Goal: Information Seeking & Learning: Check status

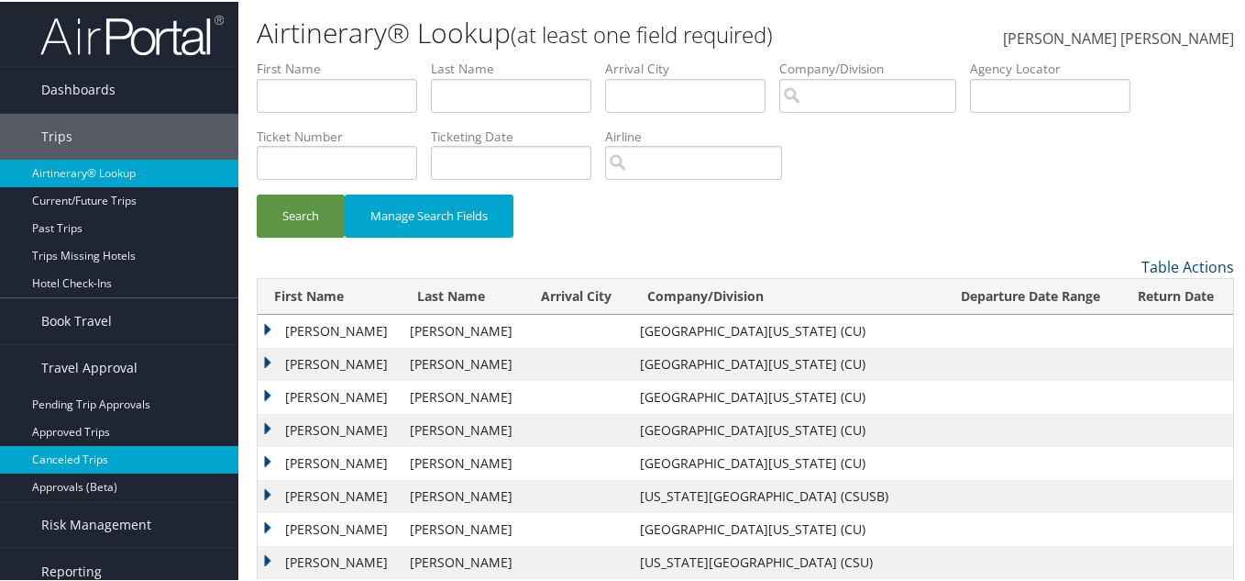
scroll to position [153, 0]
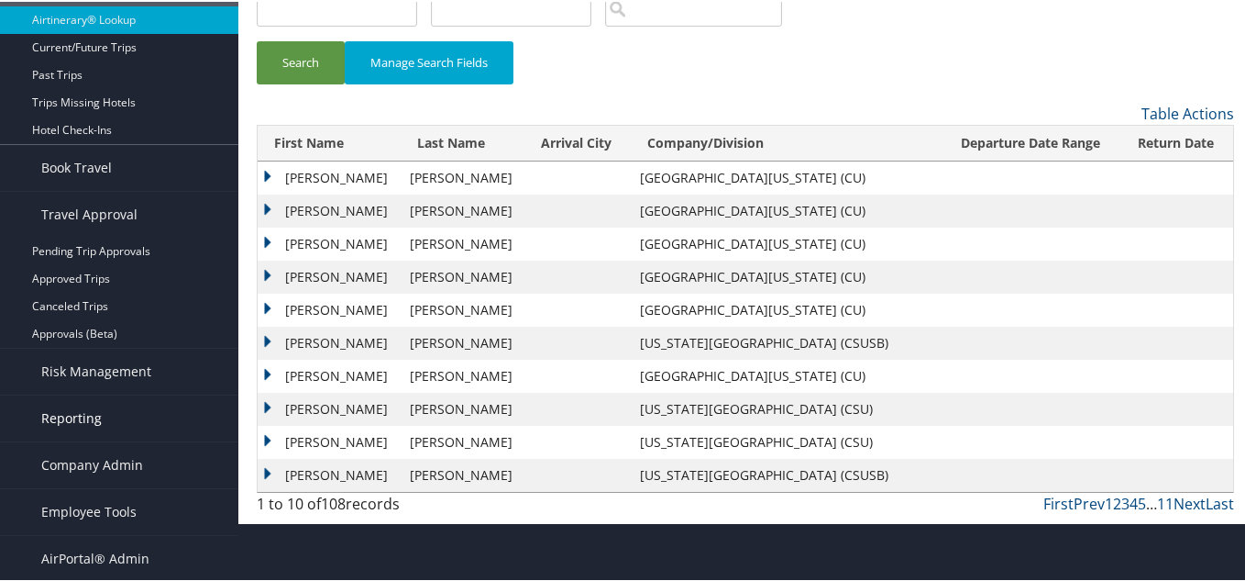
click at [75, 418] on span "Reporting" at bounding box center [71, 416] width 61 height 46
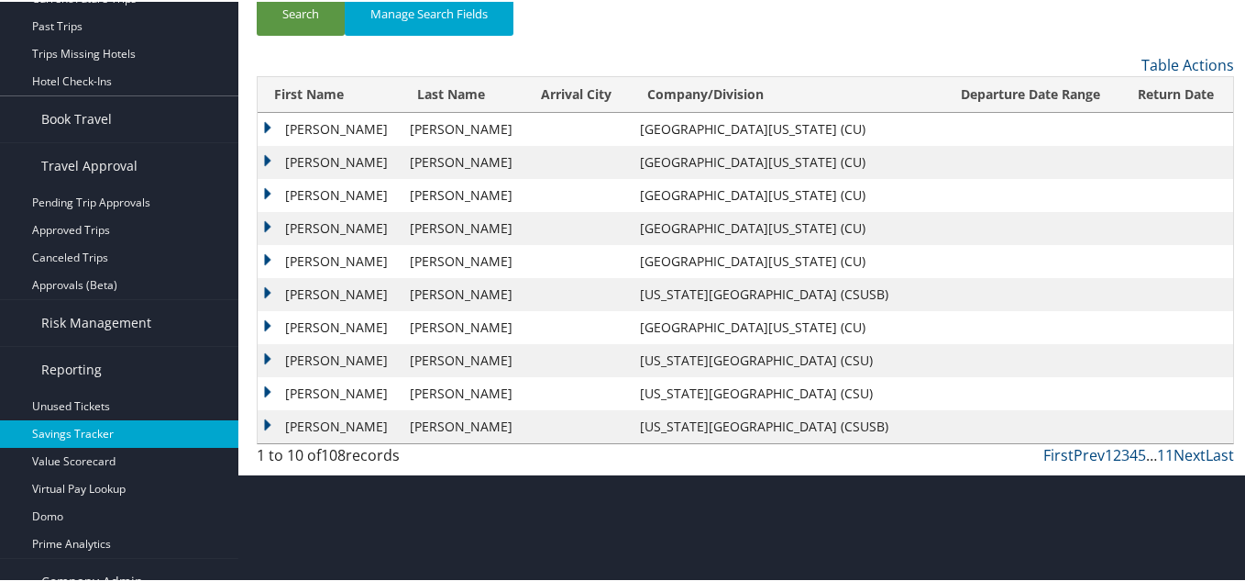
scroll to position [275, 0]
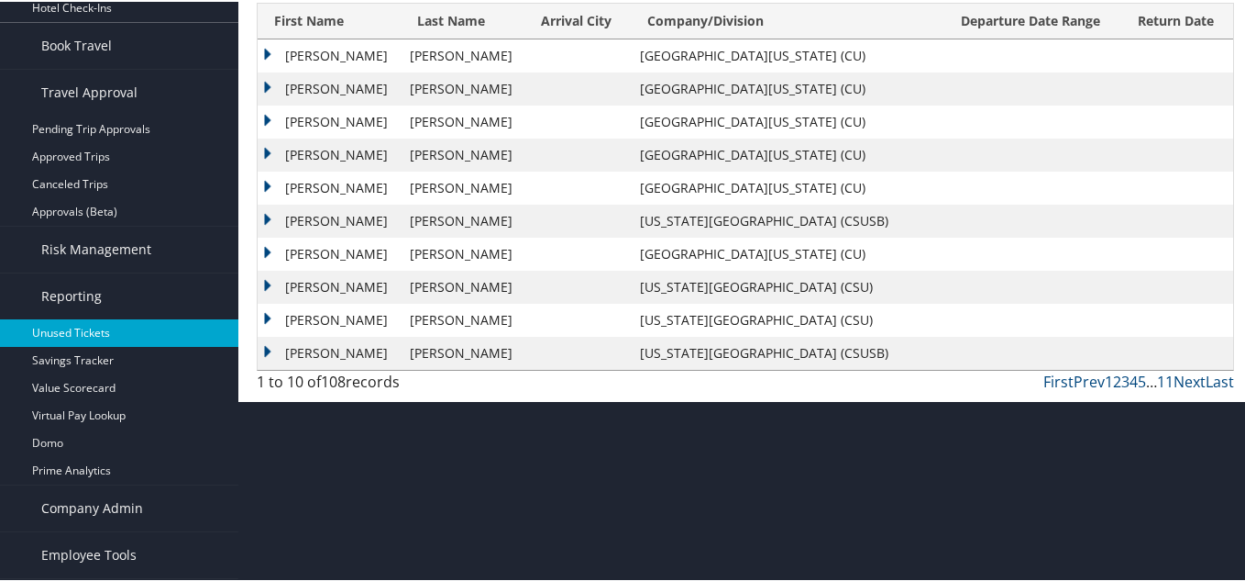
click at [98, 330] on link "Unused Tickets" at bounding box center [119, 331] width 238 height 28
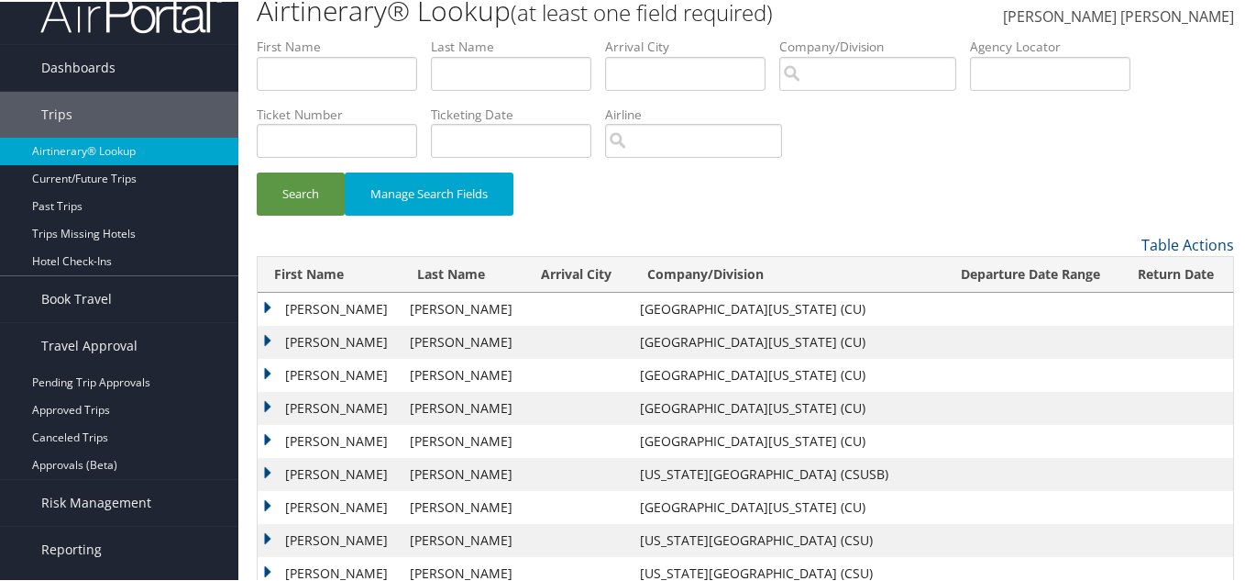
scroll to position [0, 0]
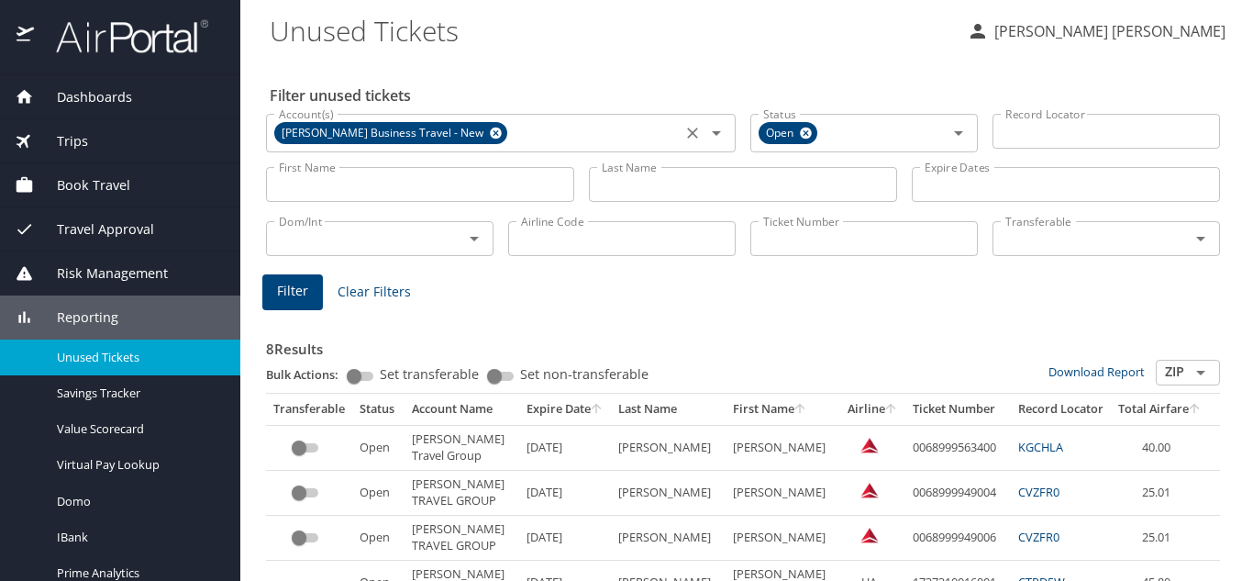
click at [490, 131] on icon at bounding box center [496, 133] width 12 height 12
click at [772, 242] on input "Ticket Number" at bounding box center [863, 238] width 227 height 35
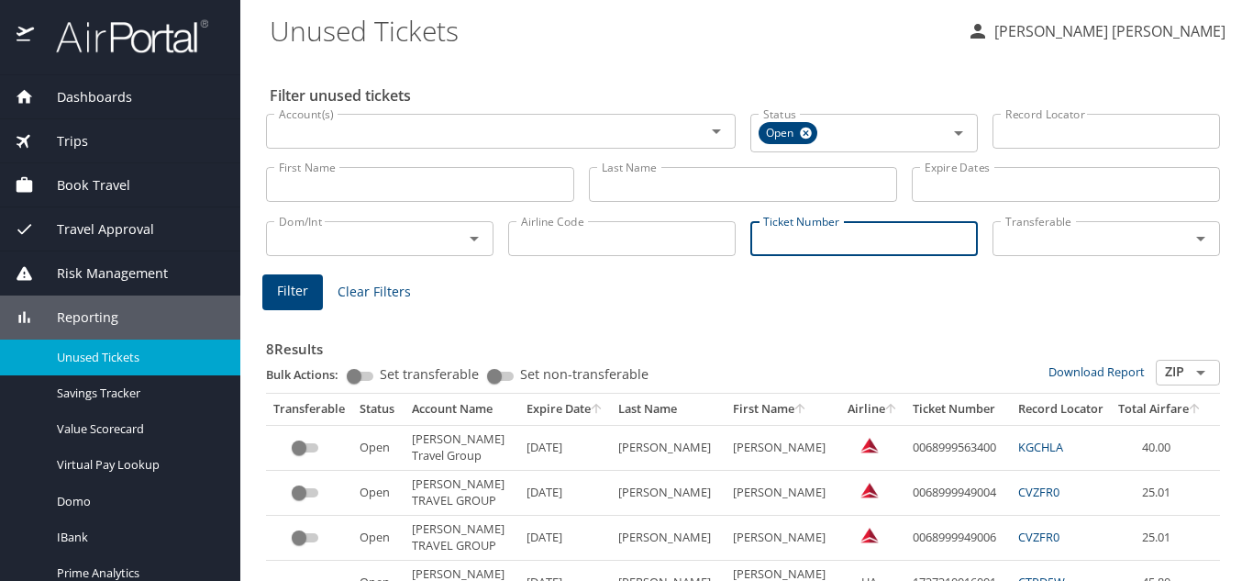
paste input "0017140957186"
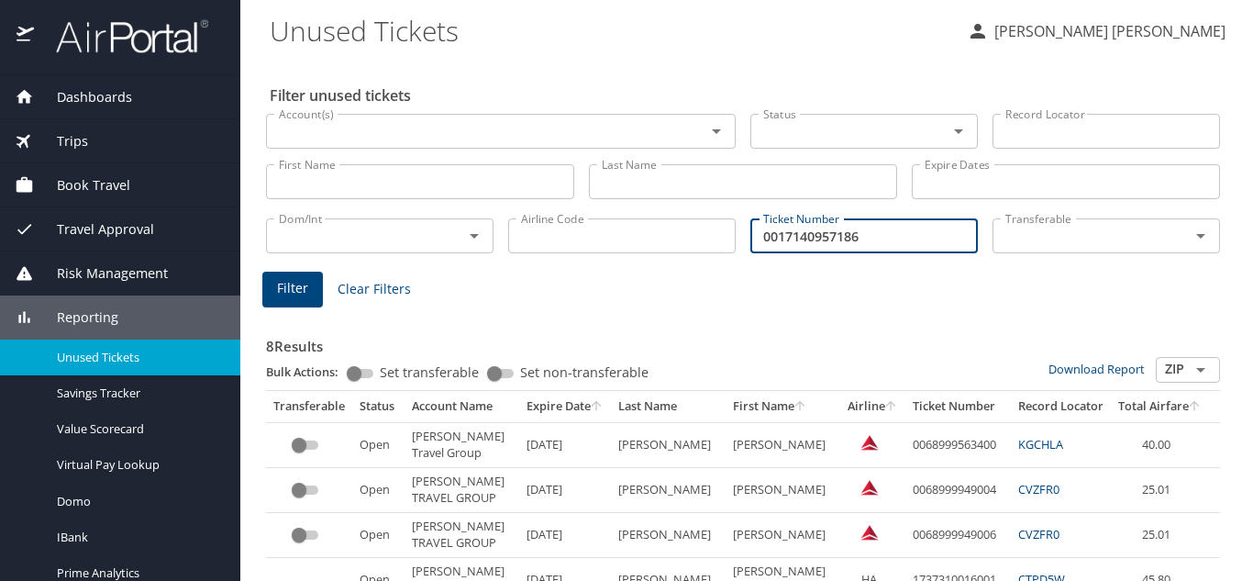
type input "0017140957186"
click at [298, 298] on span "Filter" at bounding box center [292, 288] width 31 height 23
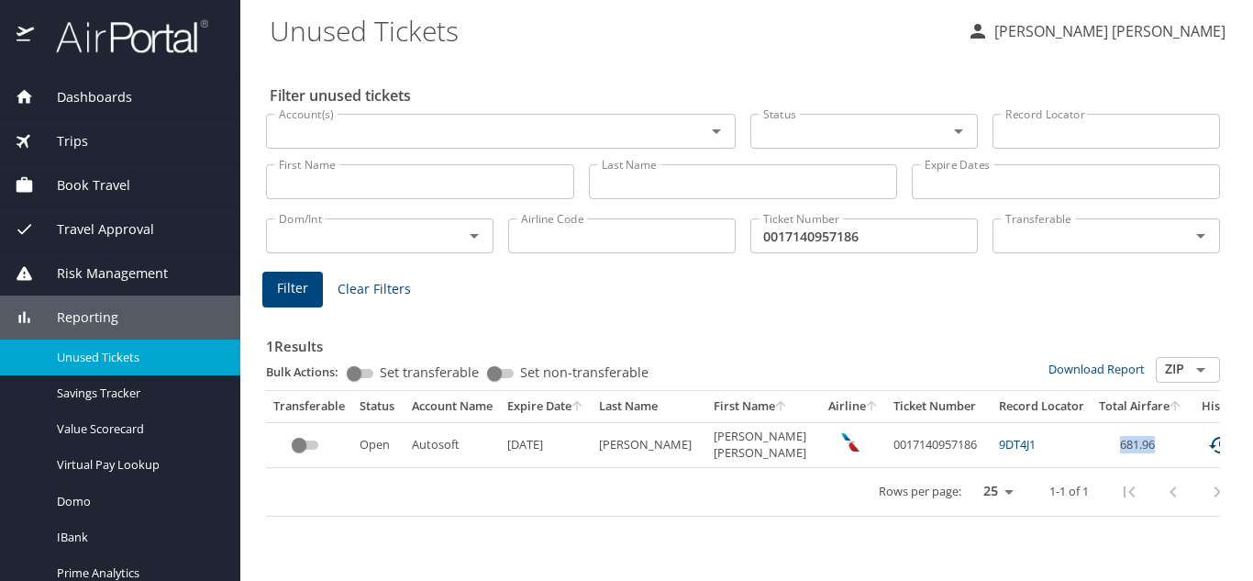
drag, startPoint x: 1085, startPoint y: 447, endPoint x: 1130, endPoint y: 446, distance: 44.9
click at [1130, 446] on td "681.96" at bounding box center [1140, 444] width 98 height 45
click at [1022, 452] on td "9DT4J1" at bounding box center [1041, 444] width 100 height 45
drag, startPoint x: 1006, startPoint y: 445, endPoint x: 964, endPoint y: 448, distance: 42.3
click at [991, 448] on td "9DT4J1" at bounding box center [1041, 444] width 100 height 45
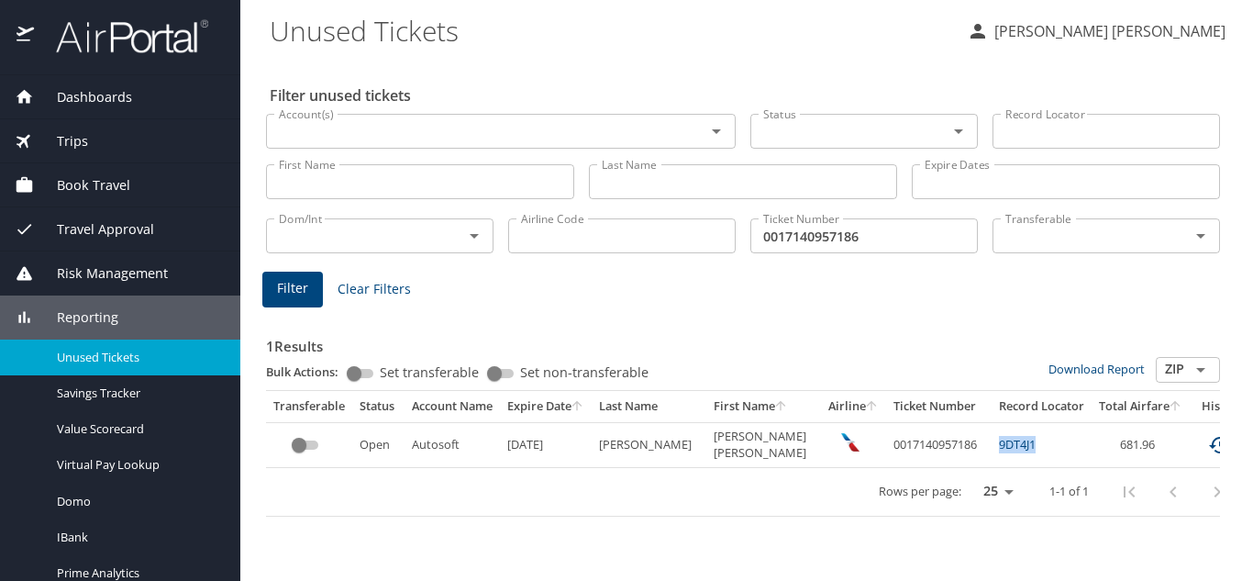
copy link "9DT4J1"
drag, startPoint x: 680, startPoint y: 329, endPoint x: 676, endPoint y: 338, distance: 9.9
click at [680, 329] on h3 "1 Results" at bounding box center [743, 341] width 954 height 32
click at [1208, 447] on icon "custom pagination table" at bounding box center [1219, 445] width 22 height 22
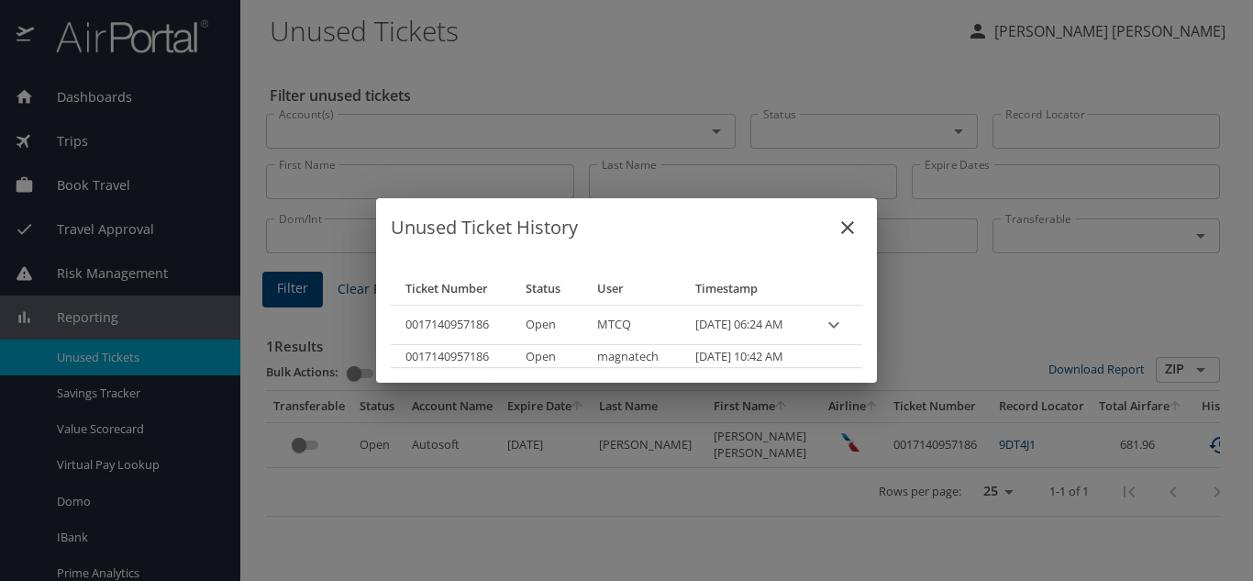
click at [845, 321] on icon "expand row" at bounding box center [834, 325] width 22 height 22
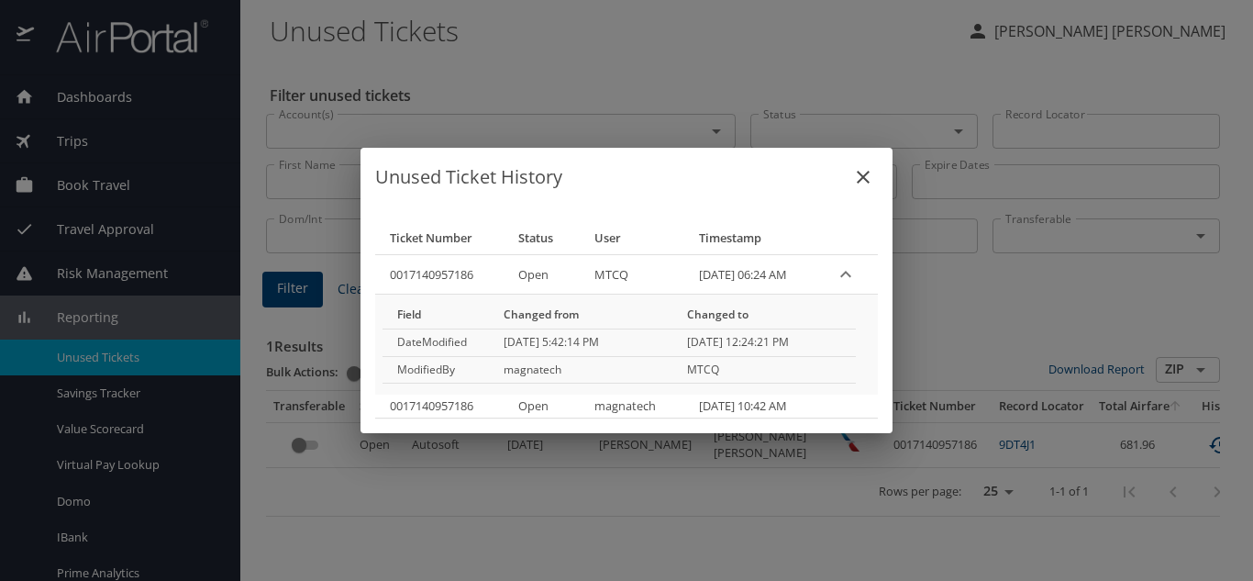
click at [847, 278] on icon "expand row" at bounding box center [846, 274] width 22 height 22
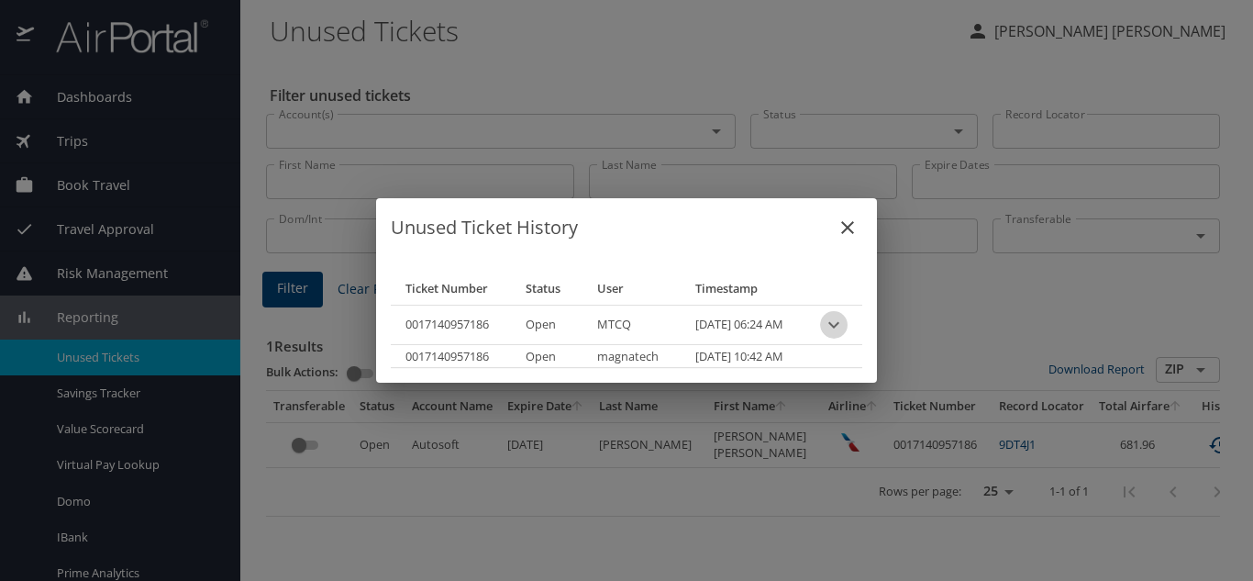
click at [839, 326] on icon "expand row" at bounding box center [833, 324] width 11 height 6
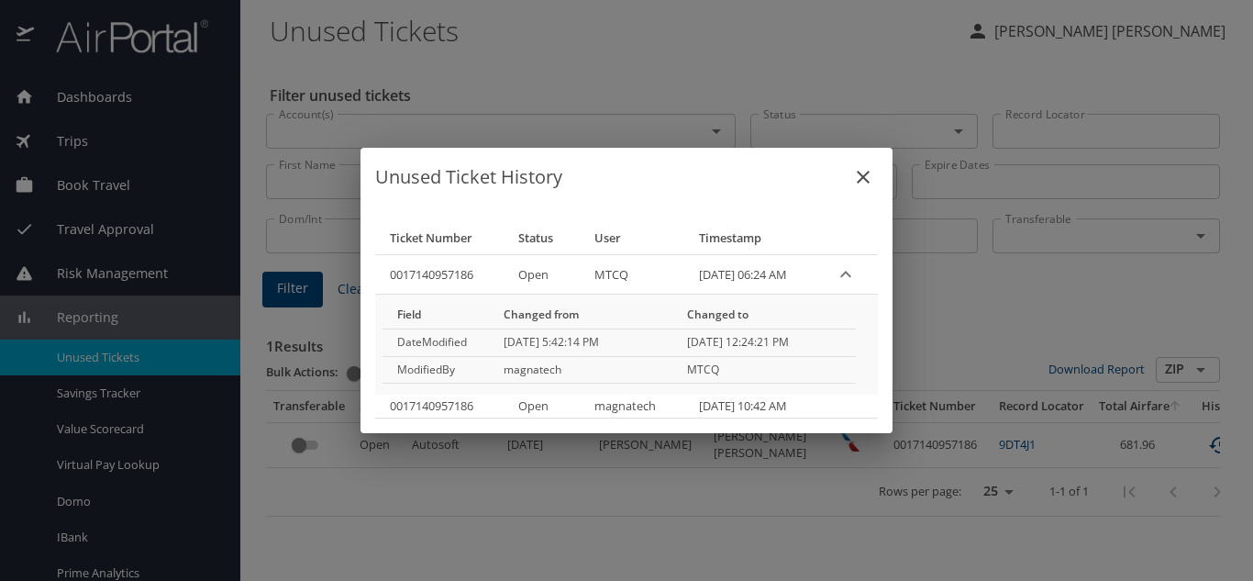
click at [851, 276] on icon "expand row" at bounding box center [845, 274] width 11 height 6
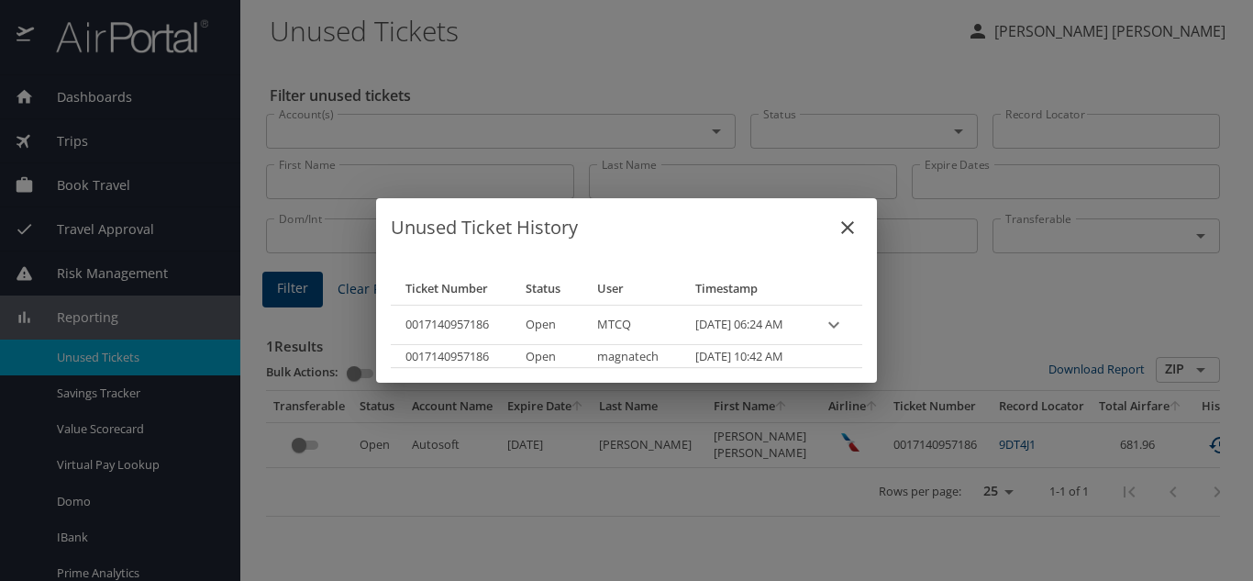
click at [845, 321] on icon "expand row" at bounding box center [834, 325] width 22 height 22
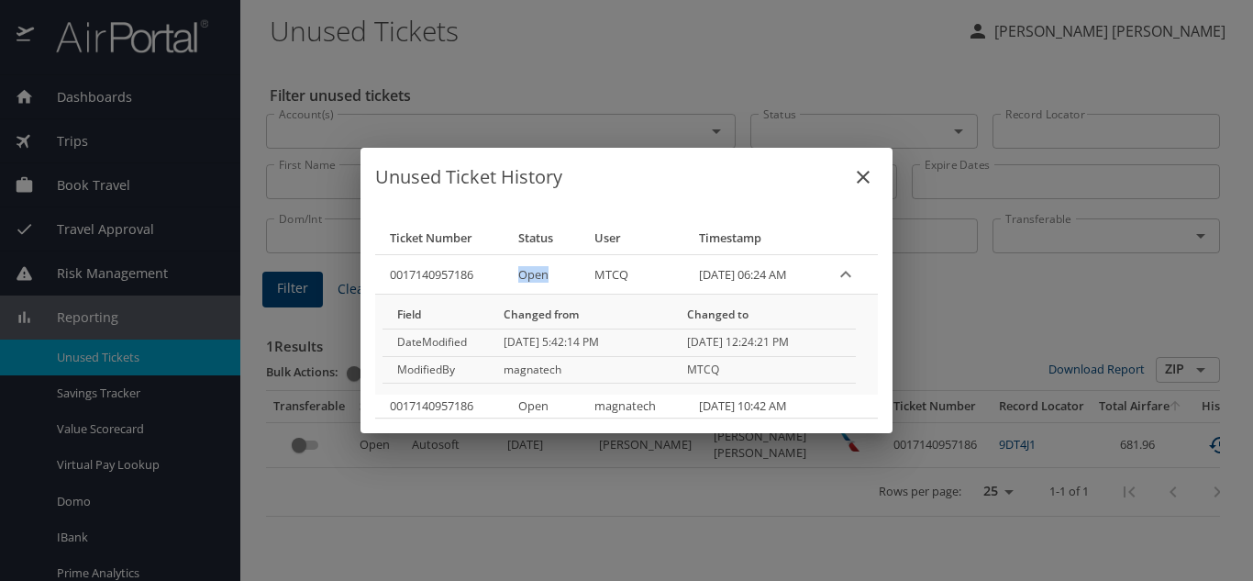
drag, startPoint x: 512, startPoint y: 280, endPoint x: 548, endPoint y: 280, distance: 36.7
click at [548, 280] on td "Open" at bounding box center [542, 273] width 76 height 39
click at [429, 221] on th "Ticket Number" at bounding box center [439, 238] width 128 height 34
click at [857, 174] on icon "close" at bounding box center [863, 177] width 22 height 22
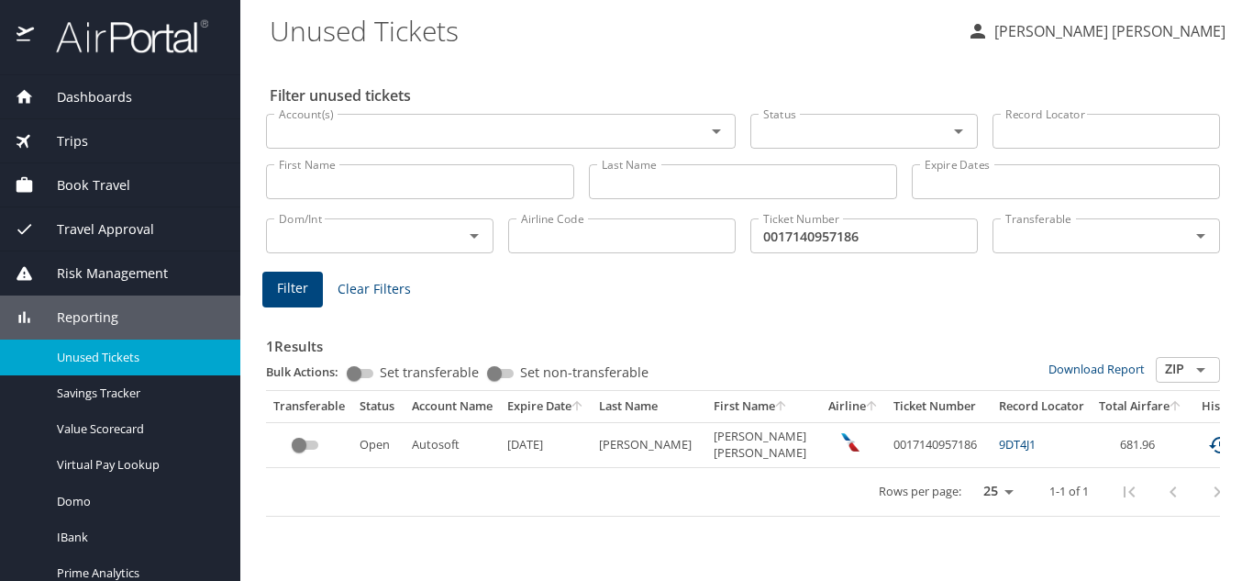
scroll to position [0, 48]
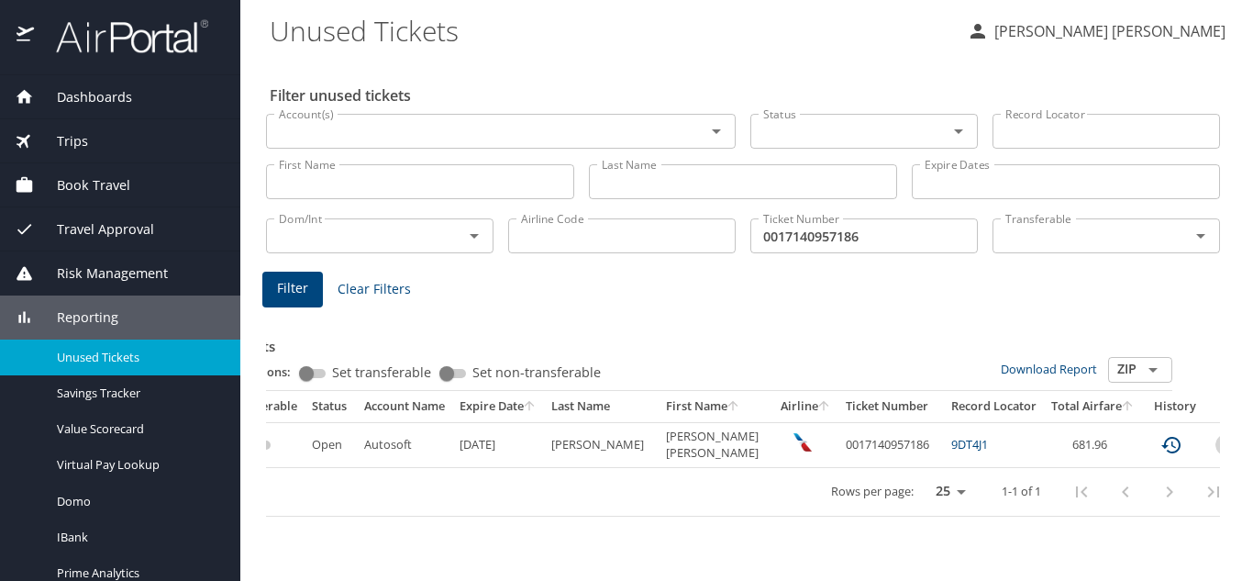
click at [1215, 444] on icon "expand row" at bounding box center [1226, 445] width 22 height 22
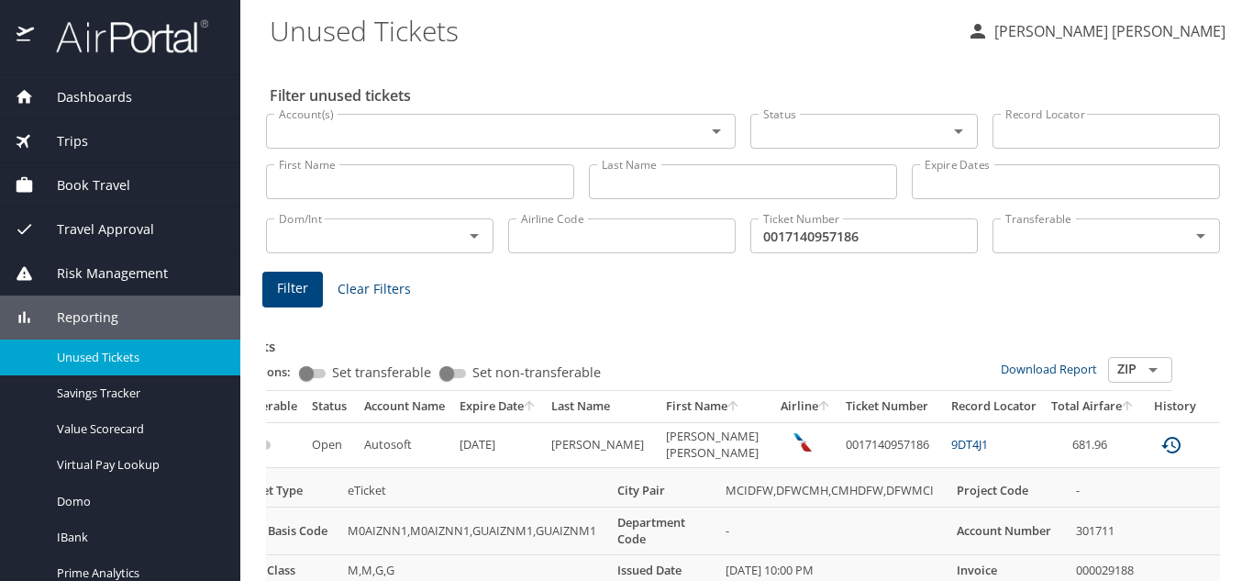
click at [1215, 444] on icon "expand row" at bounding box center [1226, 445] width 22 height 22
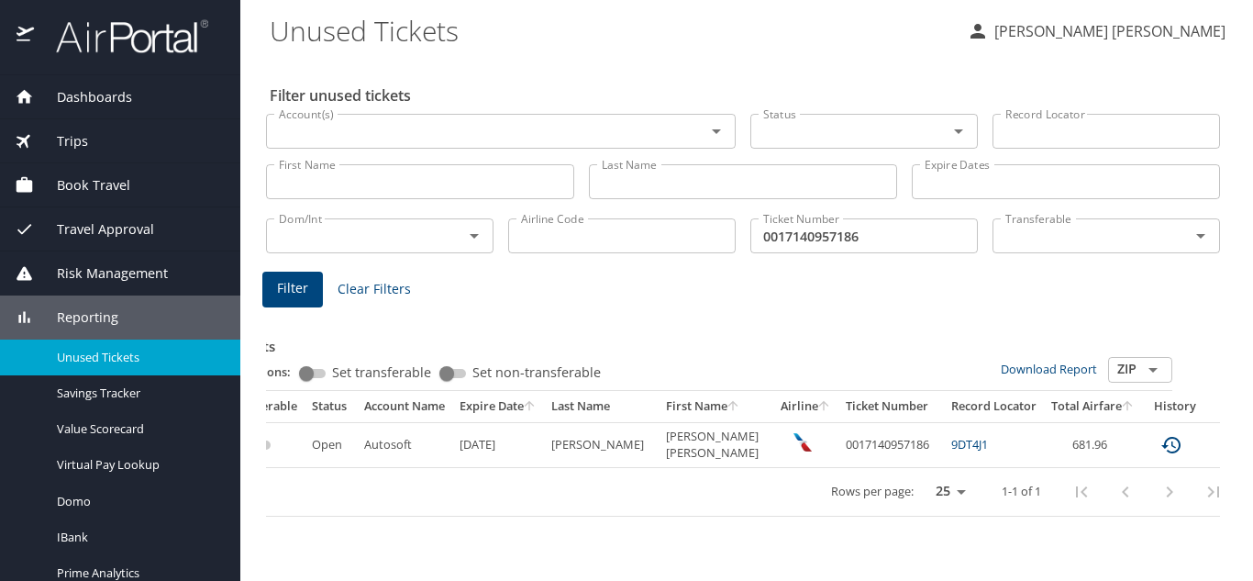
click at [611, 72] on div "Filter unused tickets Account(s) Account(s) Status Status Record Locator Record…" at bounding box center [747, 320] width 954 height 522
drag, startPoint x: 962, startPoint y: 447, endPoint x: 911, endPoint y: 447, distance: 51.4
click at [944, 447] on td "9DT4J1" at bounding box center [994, 444] width 100 height 45
copy link "9DT4J1"
click at [944, 460] on td "9DT4J1" at bounding box center [994, 444] width 100 height 45
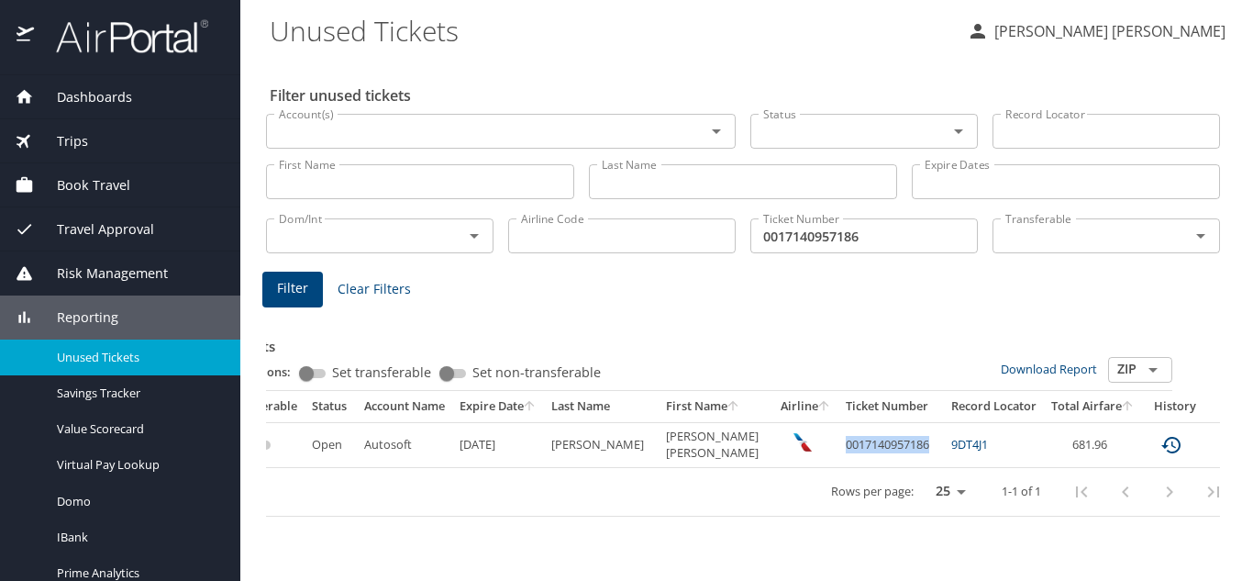
drag, startPoint x: 806, startPoint y: 445, endPoint x: 892, endPoint y: 445, distance: 86.2
click at [892, 445] on td "0017140957186" at bounding box center [890, 444] width 105 height 45
click at [749, 330] on h3 "1 Results" at bounding box center [695, 341] width 954 height 32
click at [123, 99] on span "Dashboards" at bounding box center [83, 97] width 98 height 20
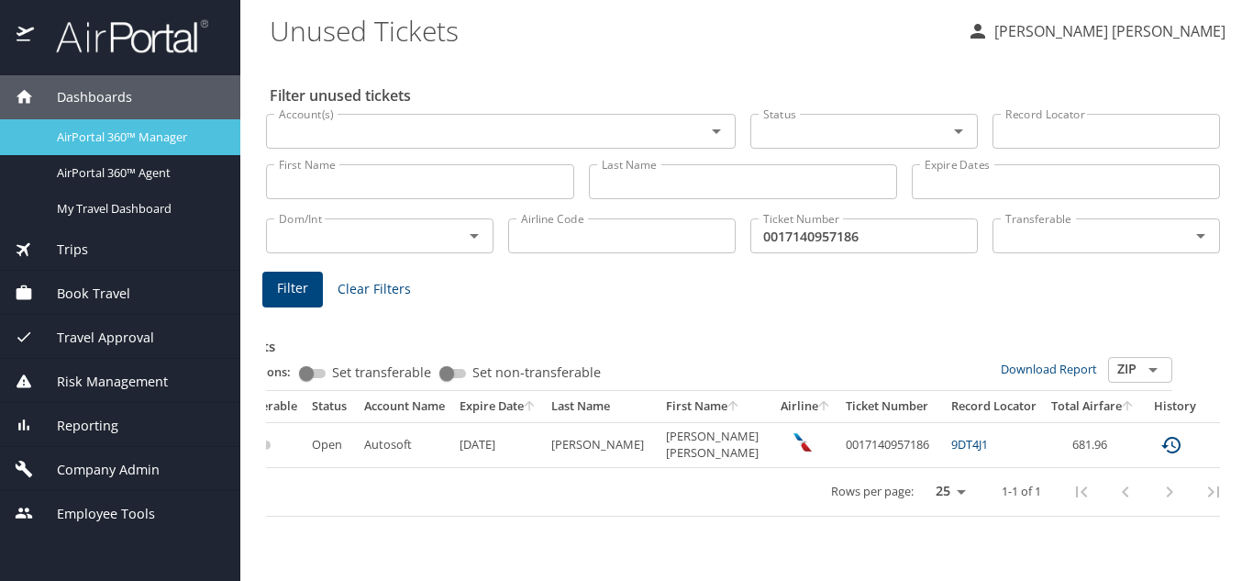
click at [127, 149] on link "AirPortal 360™ Manager" at bounding box center [120, 137] width 240 height 36
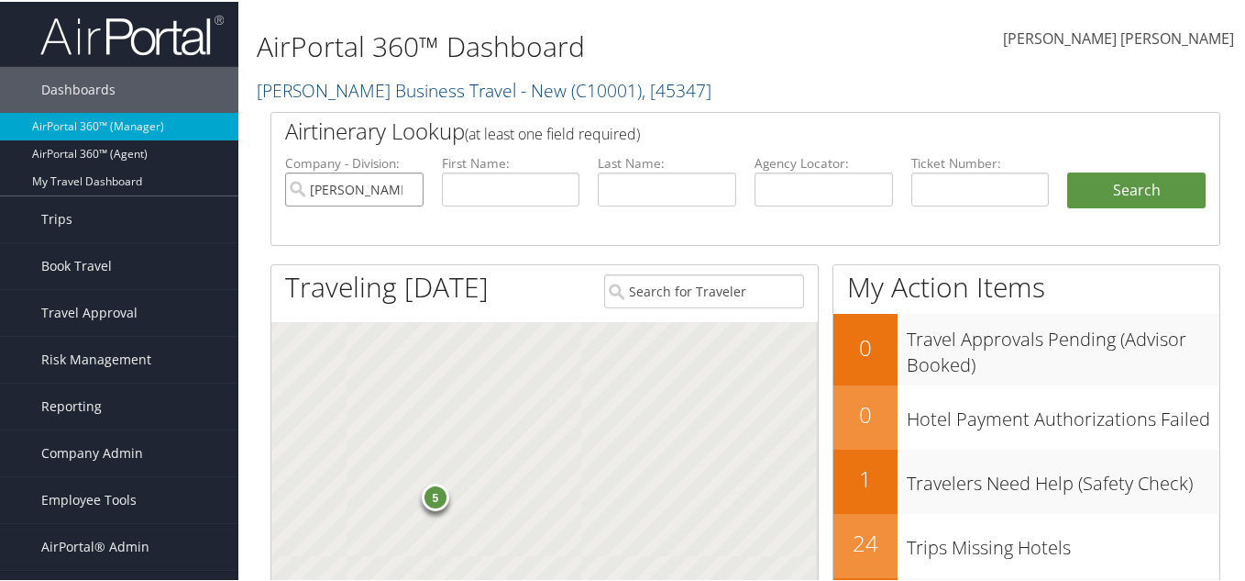
click at [410, 189] on input "[PERSON_NAME] Business Travel - New" at bounding box center [354, 188] width 138 height 34
click at [541, 198] on input "text" at bounding box center [511, 188] width 138 height 34
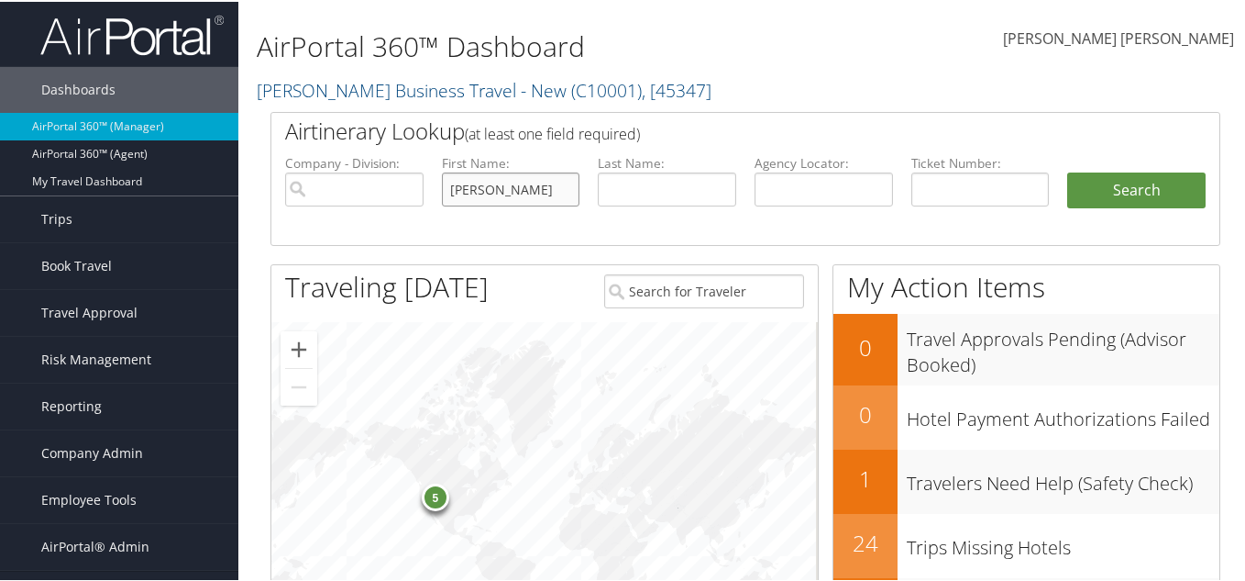
type input "Dwan"
type input "Priddy"
type input "Dwan"
click at [1068, 171] on button "Search" at bounding box center [1137, 189] width 138 height 37
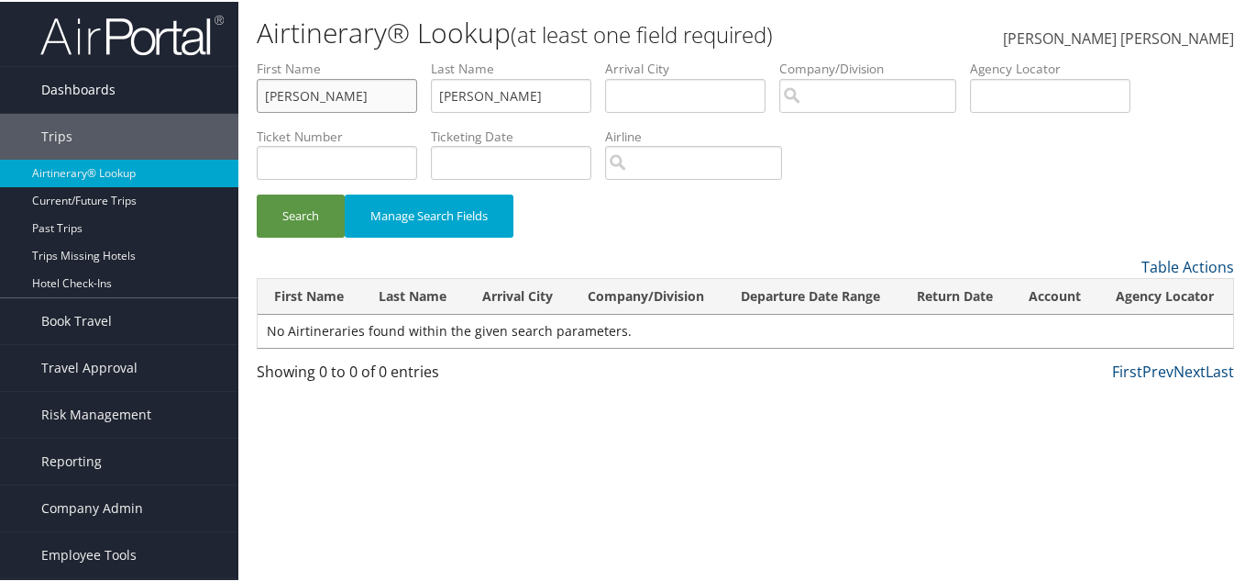
drag, startPoint x: 352, startPoint y: 94, endPoint x: 119, endPoint y: 83, distance: 233.2
click at [119, 83] on div "Dashboards AirPortal 360™ (Manager) AirPortal 360™ (Agent) My Travel Dashboard …" at bounding box center [626, 290] width 1253 height 581
click at [310, 93] on input "Dwan" at bounding box center [337, 94] width 160 height 34
type input "Dawn"
click at [317, 233] on button "Search" at bounding box center [301, 214] width 88 height 43
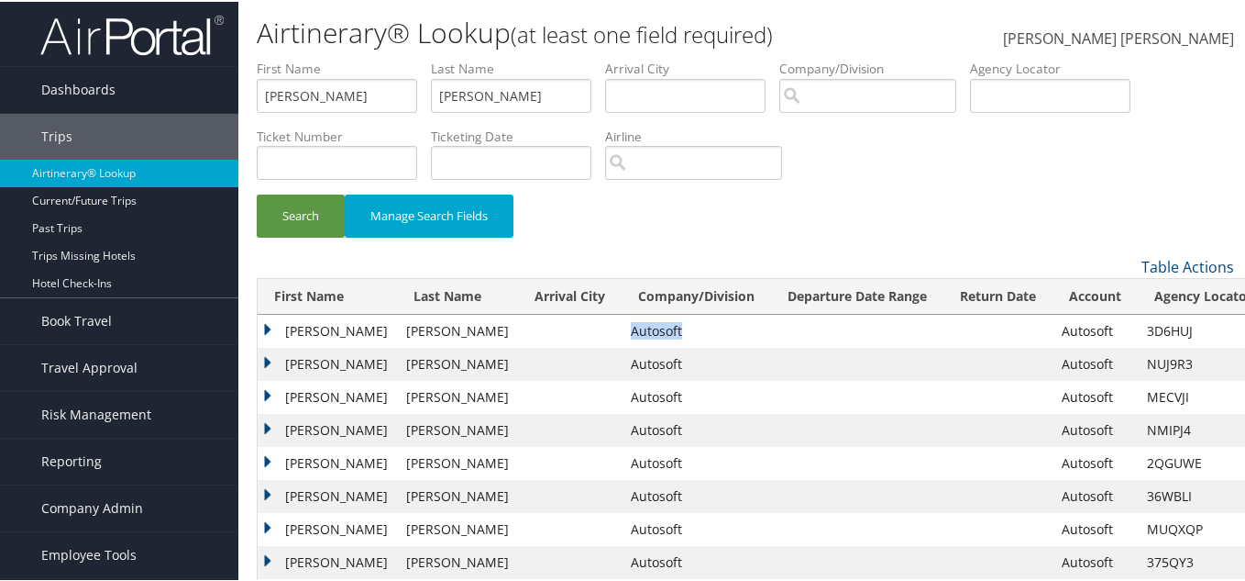
drag, startPoint x: 579, startPoint y: 327, endPoint x: 628, endPoint y: 328, distance: 49.5
click at [628, 328] on td "Autosoft" at bounding box center [696, 329] width 149 height 33
copy td "Autosoft"
drag, startPoint x: 417, startPoint y: 91, endPoint x: 395, endPoint y: 90, distance: 22.0
click at [399, 58] on ul "First Name Dawn Last Name Priddy Departure City Arrival City Company/Division A…" at bounding box center [746, 58] width 978 height 0
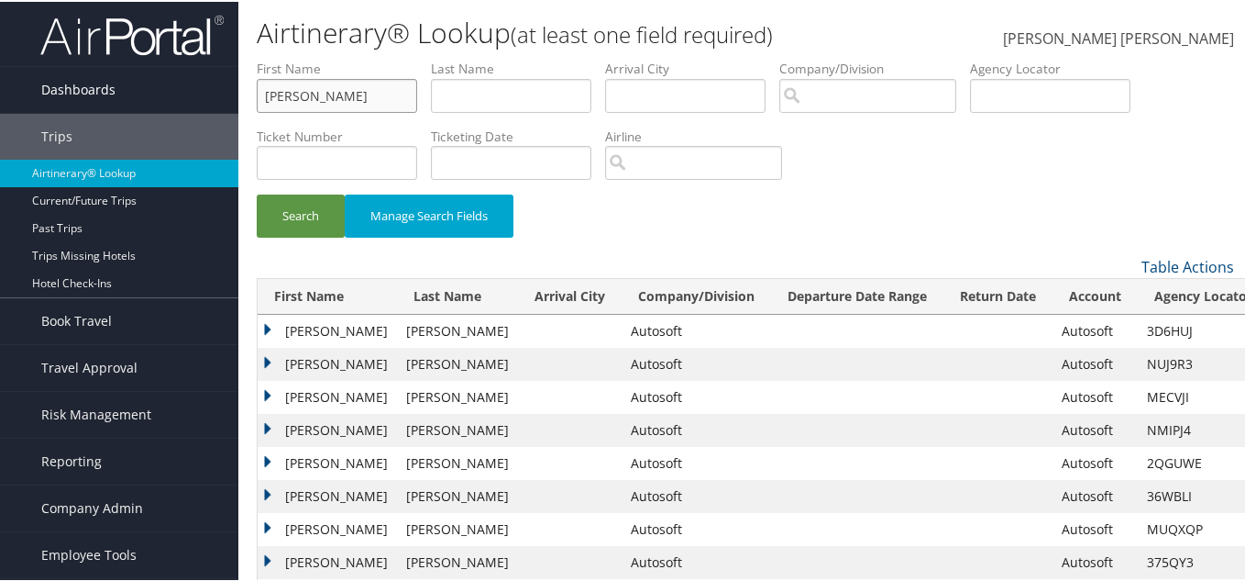
drag, startPoint x: 267, startPoint y: 96, endPoint x: 197, endPoint y: 93, distance: 69.8
click at [205, 93] on div "Dashboards AirPortal 360™ (Manager) AirPortal 360™ (Agent) My Travel Dashboard …" at bounding box center [626, 337] width 1253 height 675
click at [1022, 100] on input "text" at bounding box center [1050, 94] width 160 height 34
paste input "9DT4J1"
type input "9DT4J1"
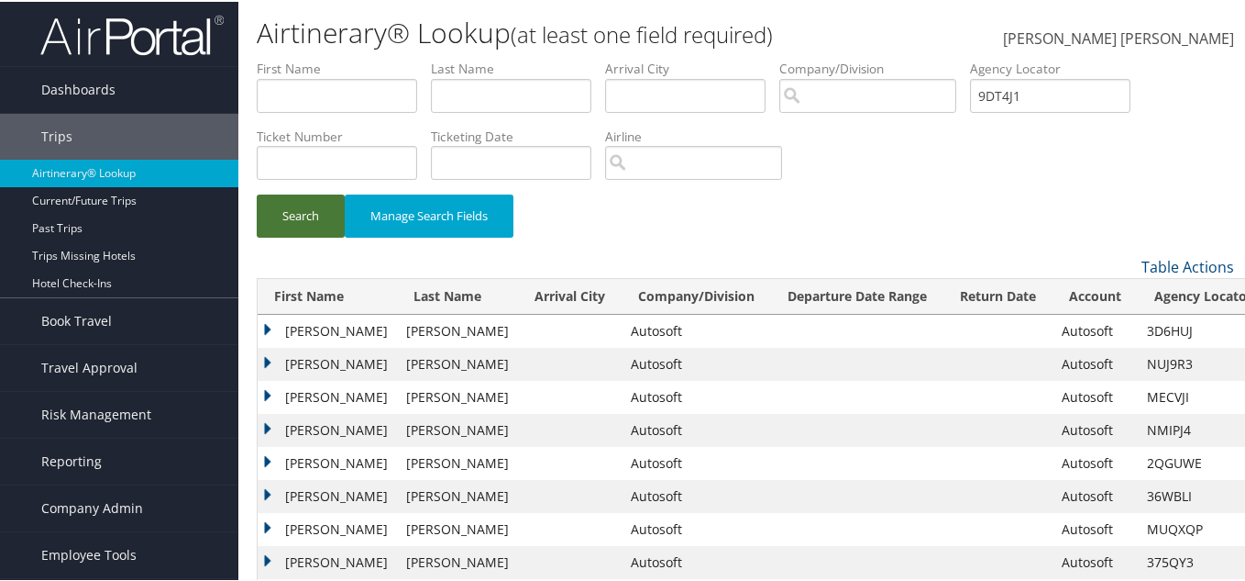
click at [327, 224] on button "Search" at bounding box center [301, 214] width 88 height 43
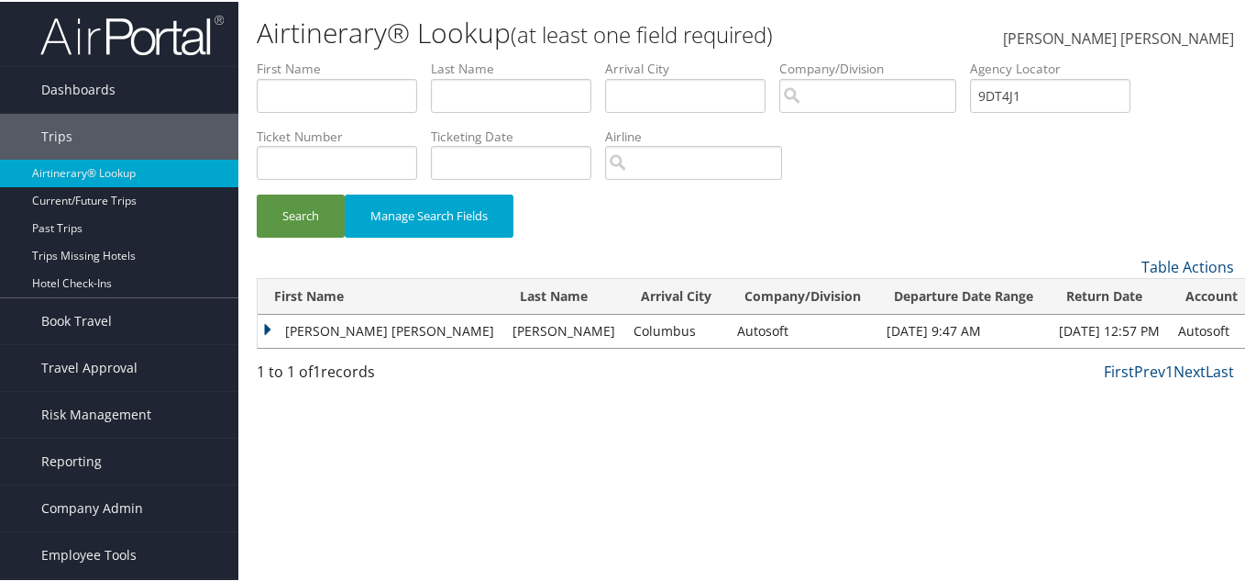
click at [269, 327] on td "CAROLYN DIANE" at bounding box center [381, 329] width 246 height 33
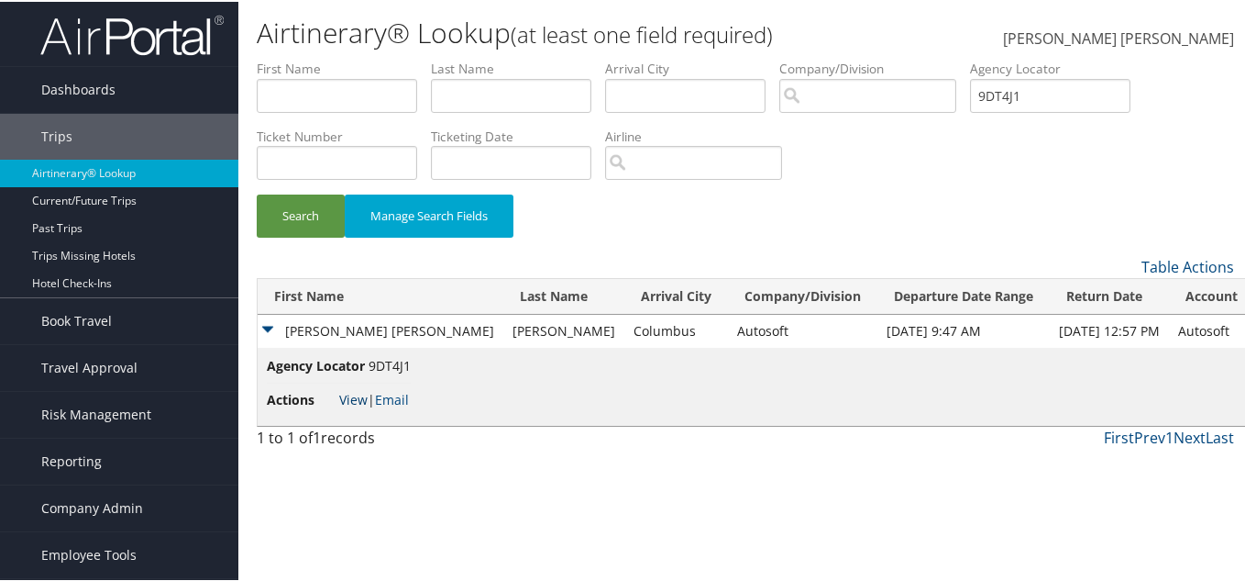
click at [356, 398] on link "View" at bounding box center [353, 397] width 28 height 17
click at [816, 219] on div "Search Manage Search Fields" at bounding box center [745, 223] width 1005 height 61
click at [86, 465] on span "Reporting" at bounding box center [71, 460] width 61 height 46
click at [87, 461] on span "Reporting" at bounding box center [71, 460] width 61 height 46
click at [104, 419] on span "Risk Management" at bounding box center [96, 413] width 110 height 46
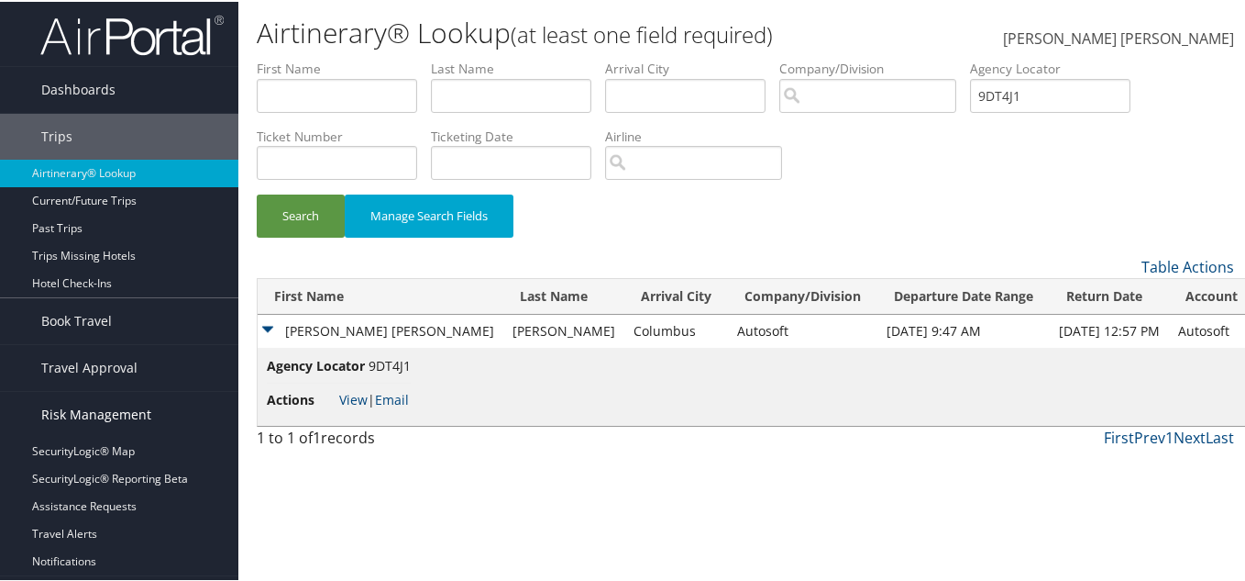
scroll to position [122, 0]
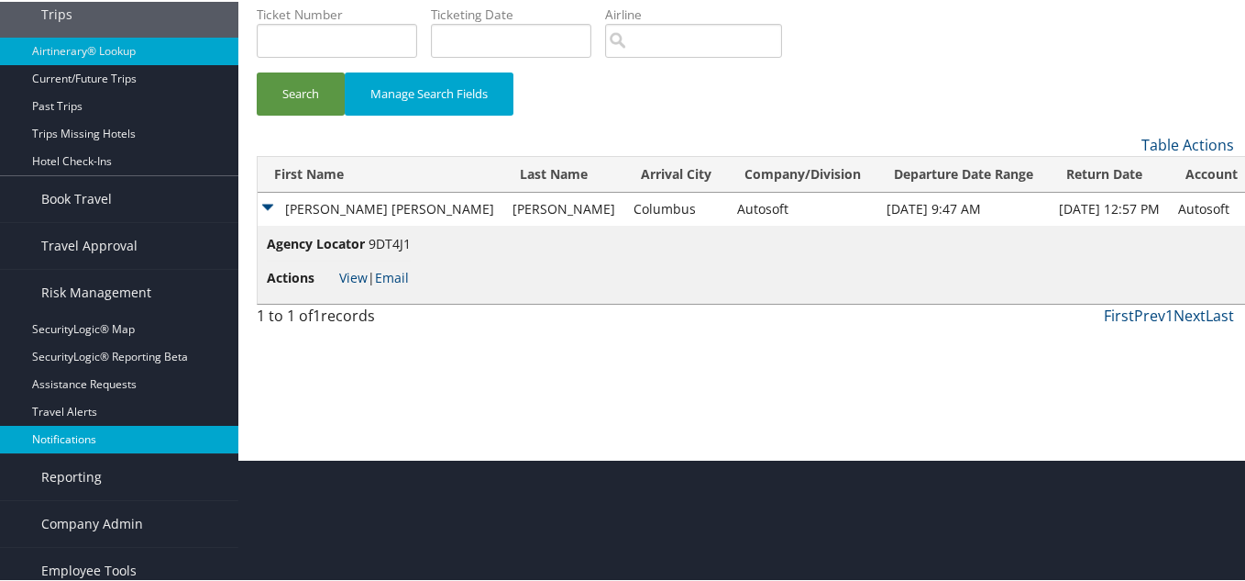
click at [89, 441] on link "Notifications" at bounding box center [119, 438] width 238 height 28
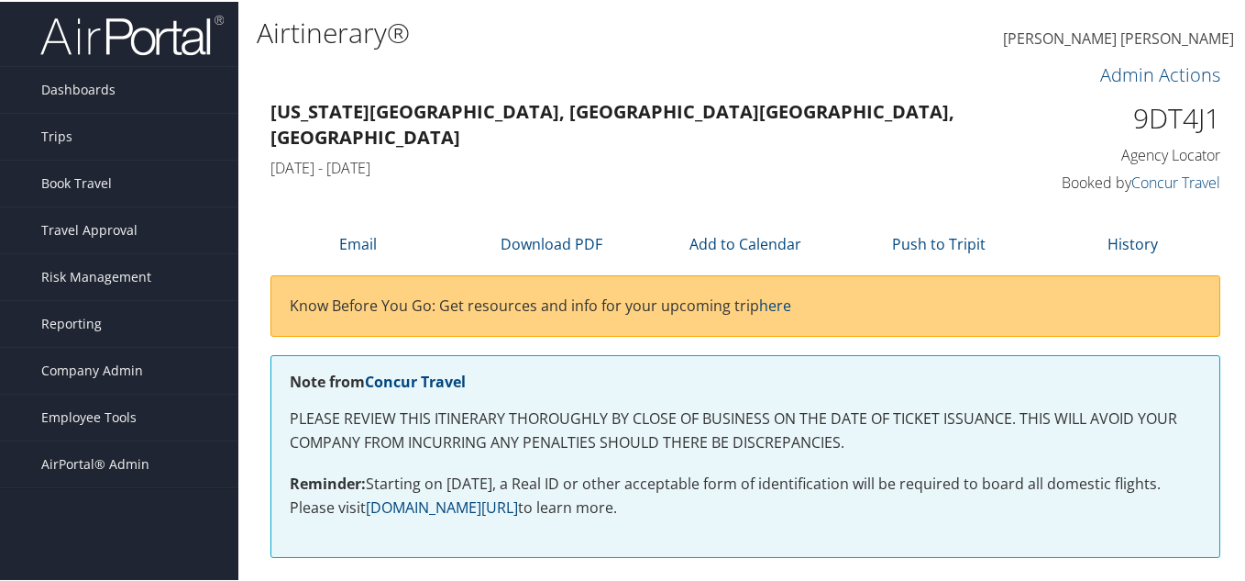
click at [696, 87] on div "Admin Actions Repair Airtinerary®" at bounding box center [746, 76] width 978 height 36
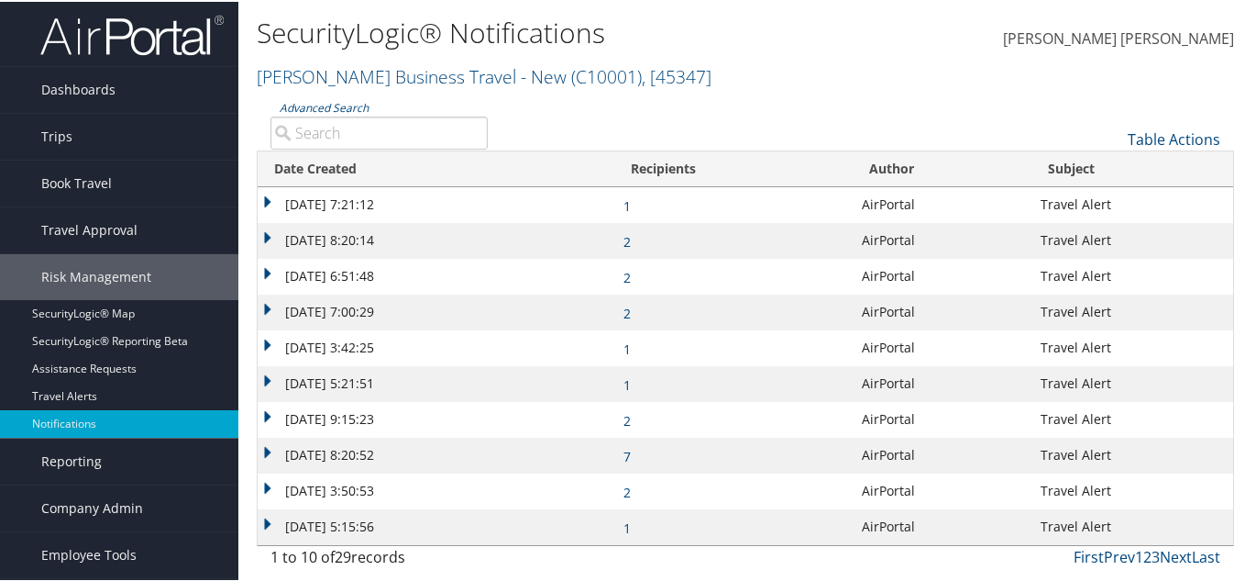
click at [327, 133] on input "Advanced Search" at bounding box center [379, 131] width 217 height 33
click at [105, 458] on link "Reporting" at bounding box center [119, 460] width 238 height 46
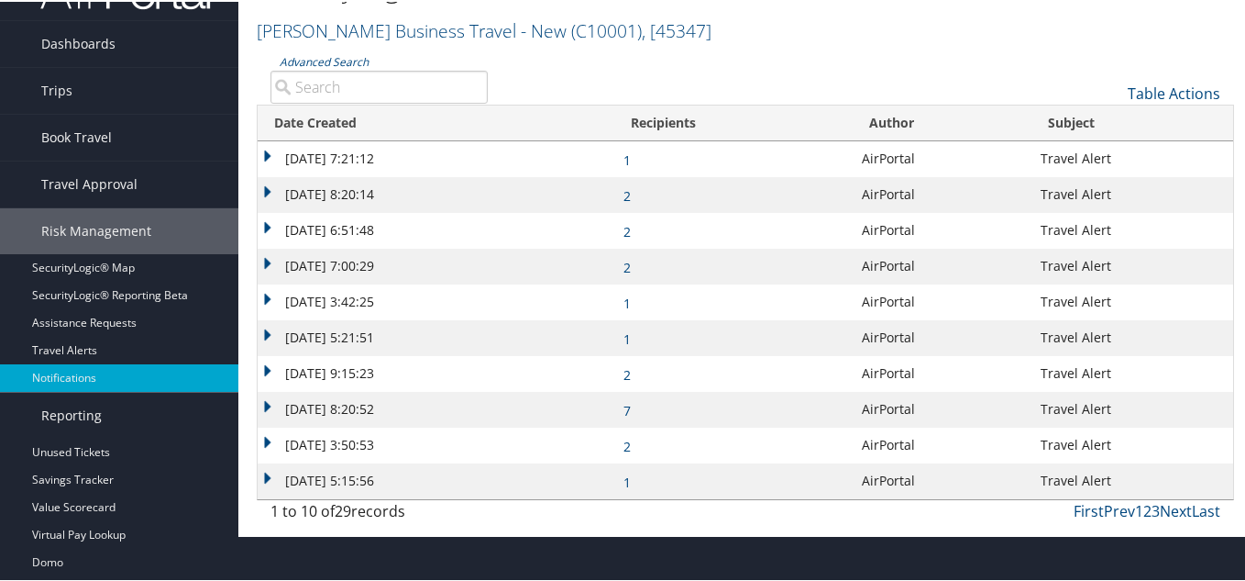
scroll to position [183, 0]
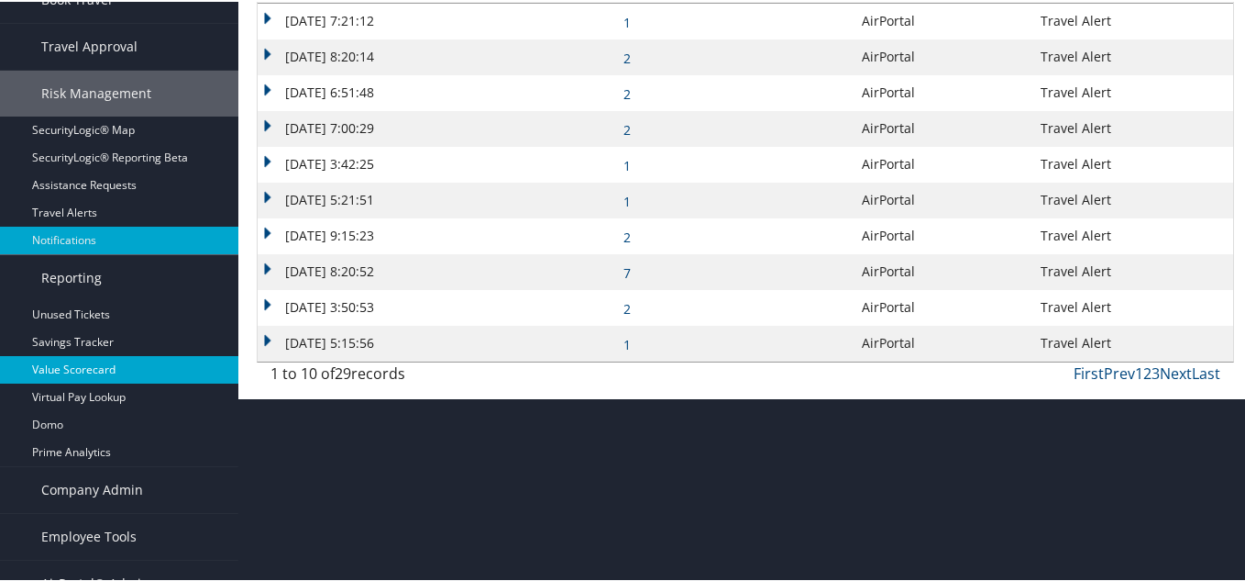
click at [98, 381] on link "Value Scorecard" at bounding box center [119, 368] width 238 height 28
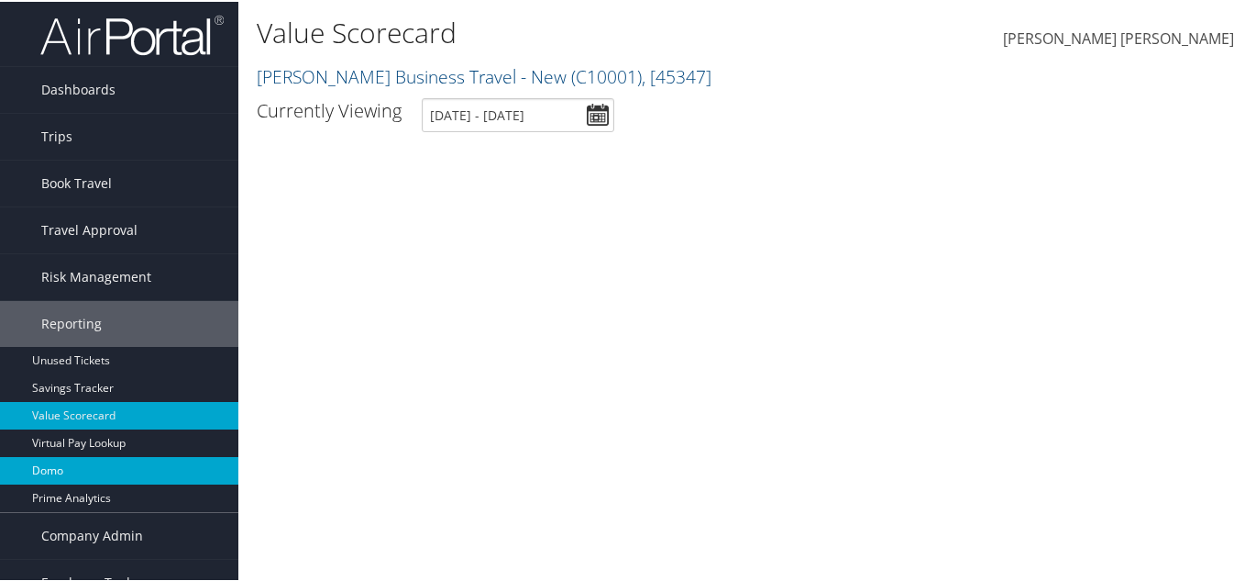
click at [59, 465] on link "Domo" at bounding box center [119, 469] width 238 height 28
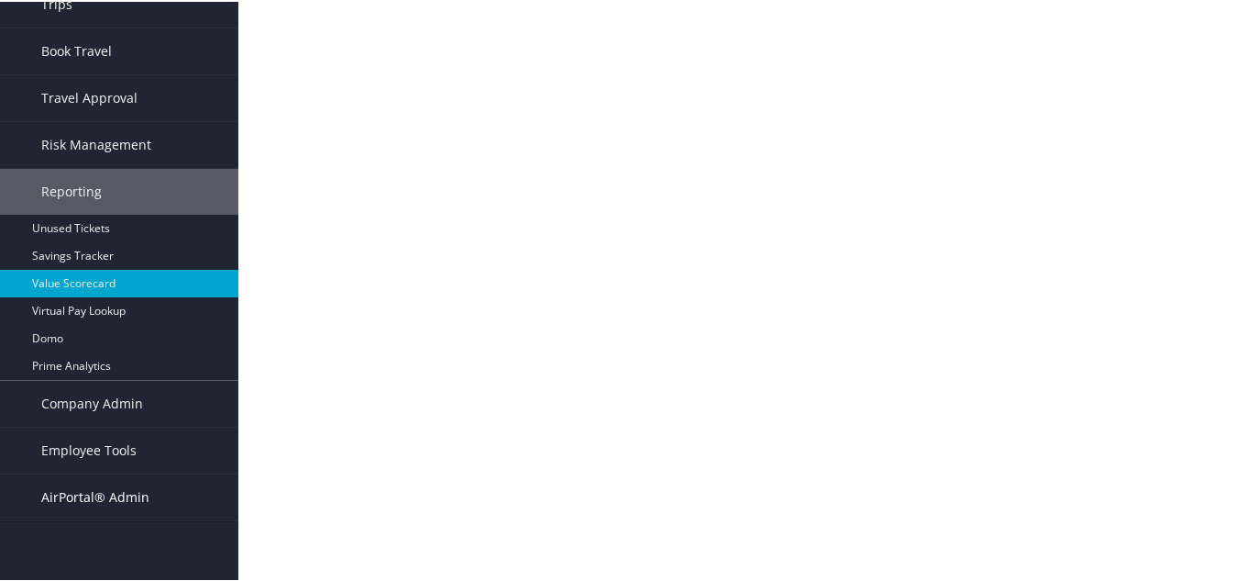
scroll to position [183, 0]
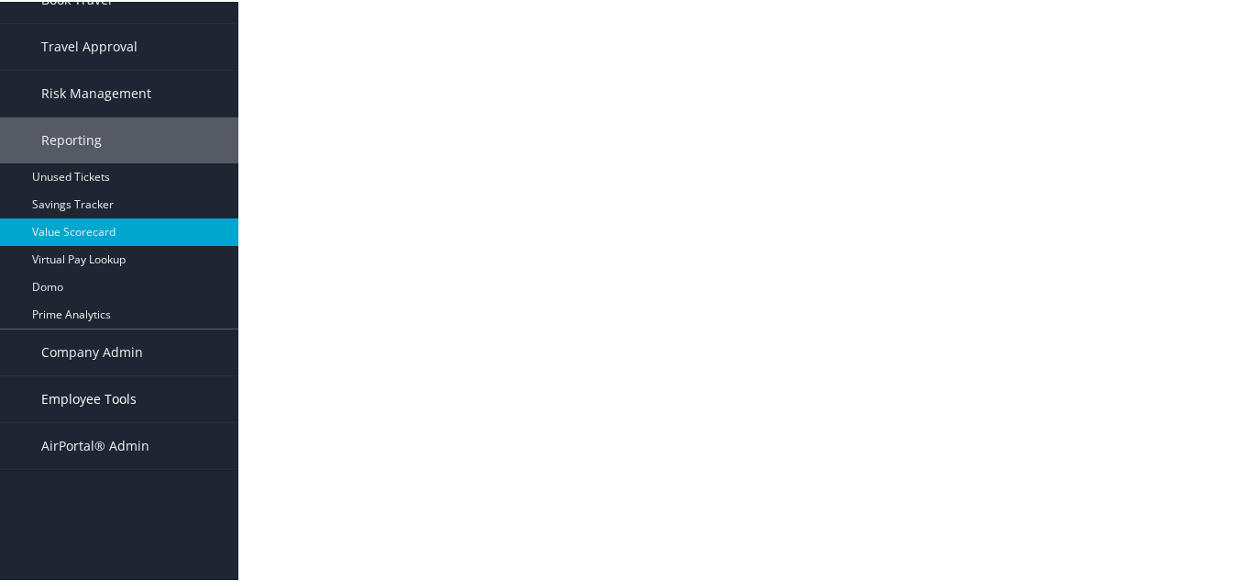
click at [116, 398] on span "Employee Tools" at bounding box center [88, 397] width 95 height 46
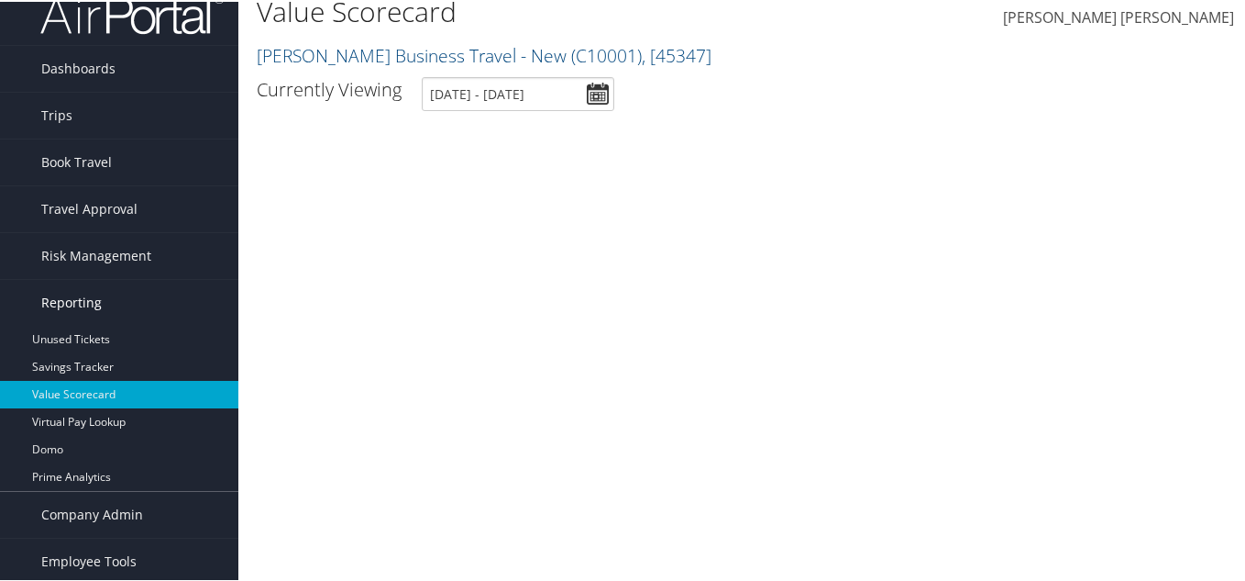
scroll to position [0, 0]
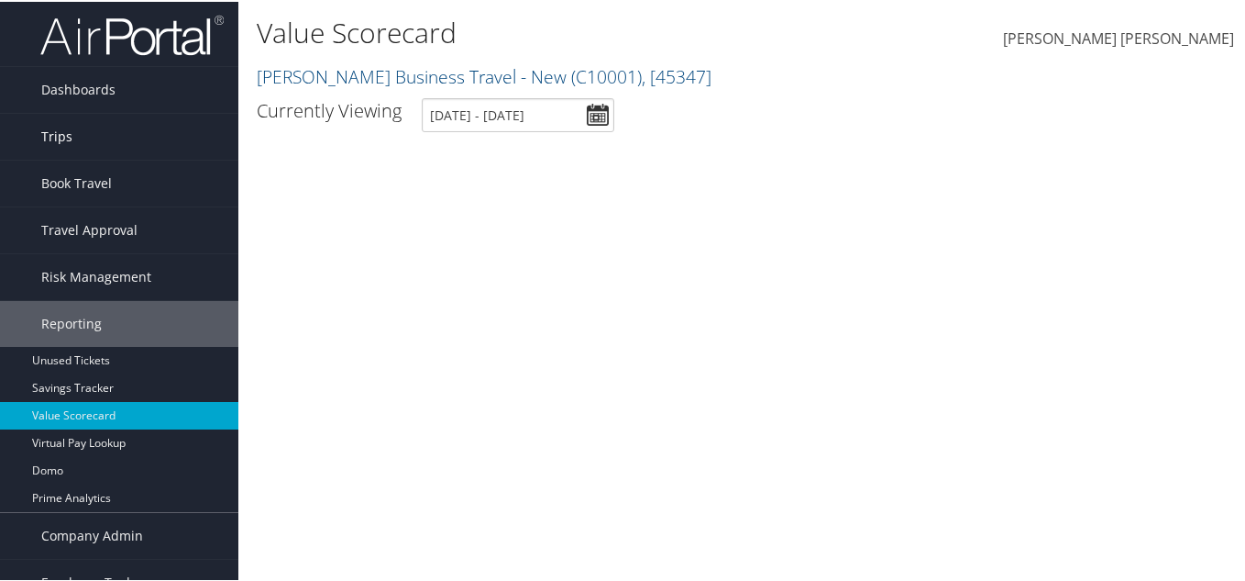
click at [59, 127] on span "Trips" at bounding box center [56, 135] width 31 height 46
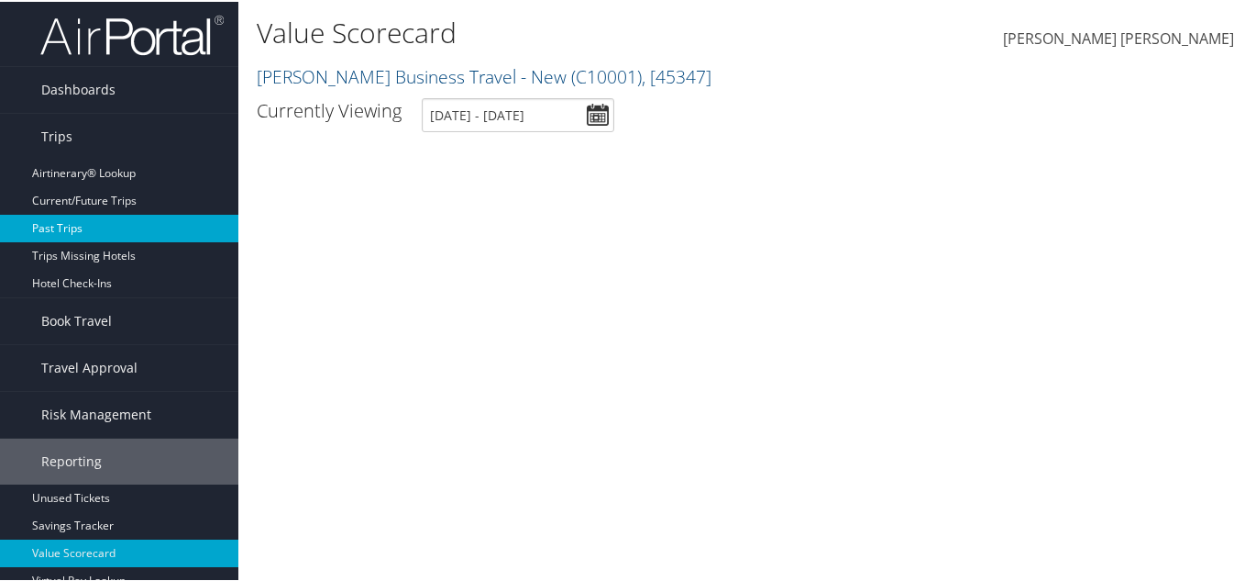
click at [69, 225] on link "Past Trips" at bounding box center [119, 227] width 238 height 28
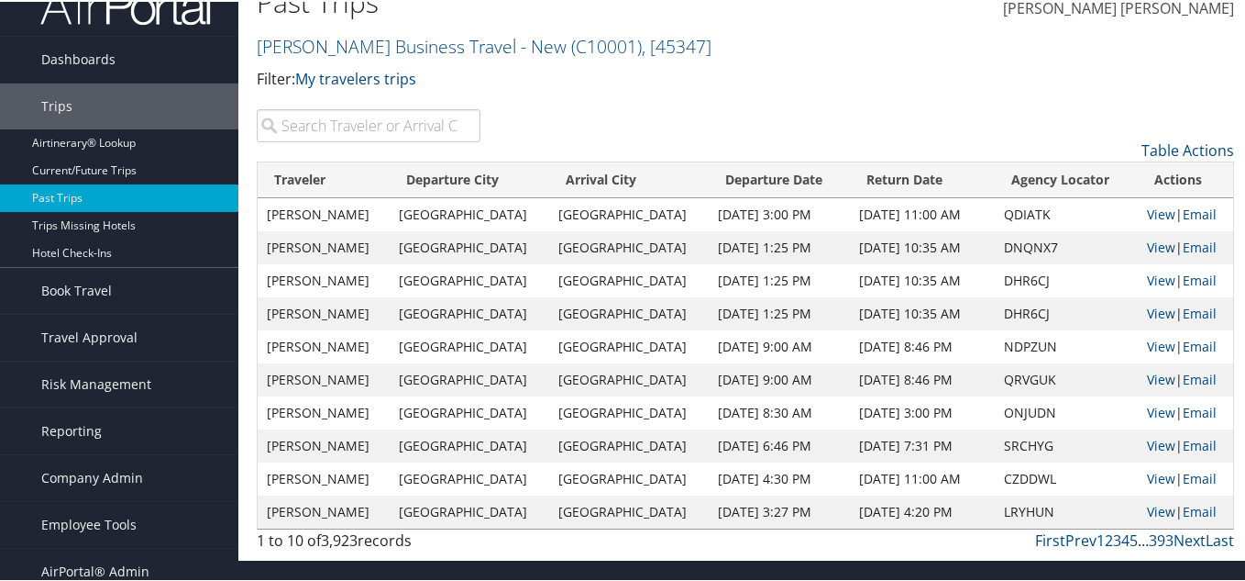
scroll to position [43, 0]
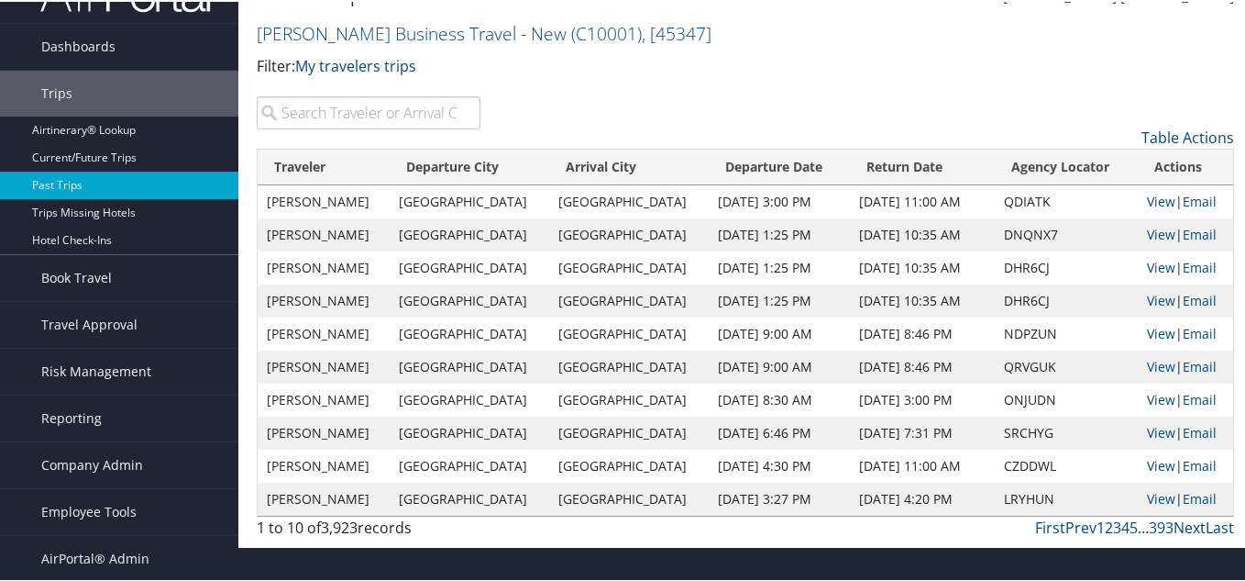
click at [320, 199] on td "[PERSON_NAME]" at bounding box center [324, 199] width 132 height 33
click at [422, 204] on td "[GEOGRAPHIC_DATA]" at bounding box center [470, 199] width 160 height 33
click at [114, 371] on span "Risk Management" at bounding box center [96, 370] width 110 height 46
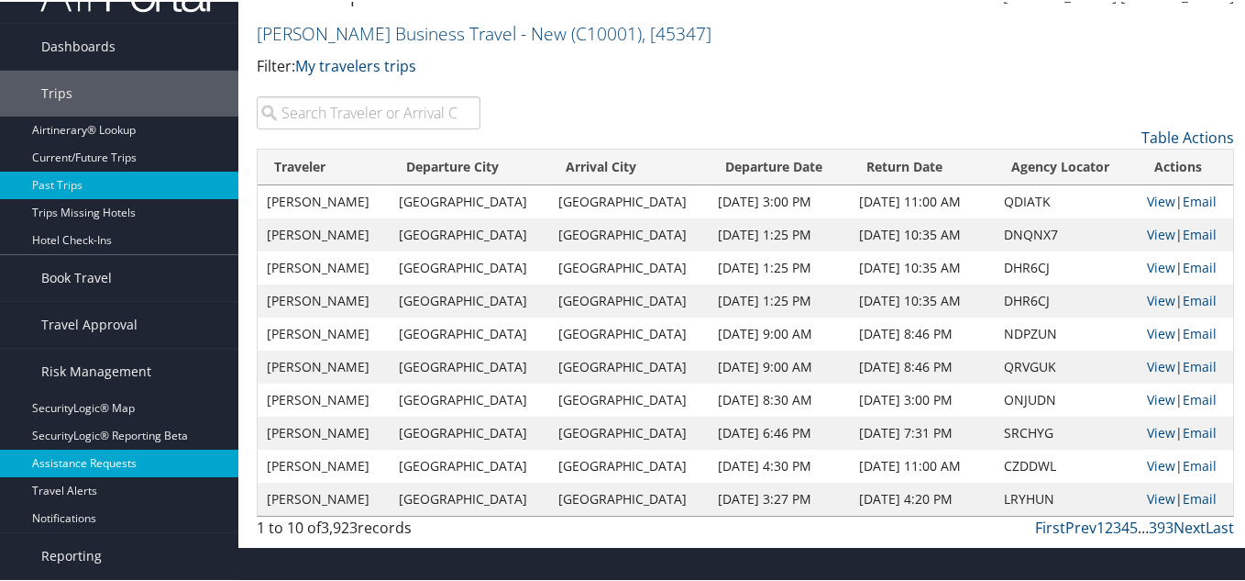
click at [100, 466] on link "Assistance Requests" at bounding box center [119, 462] width 238 height 28
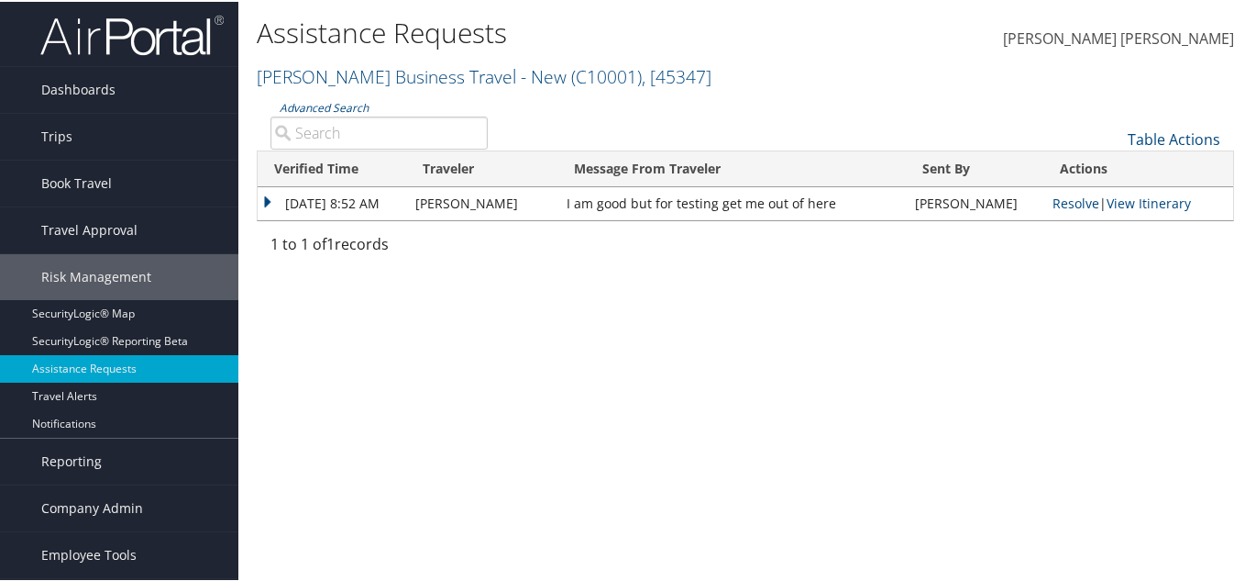
click at [265, 197] on td "Jun 4th 8:52 AM" at bounding box center [332, 201] width 149 height 33
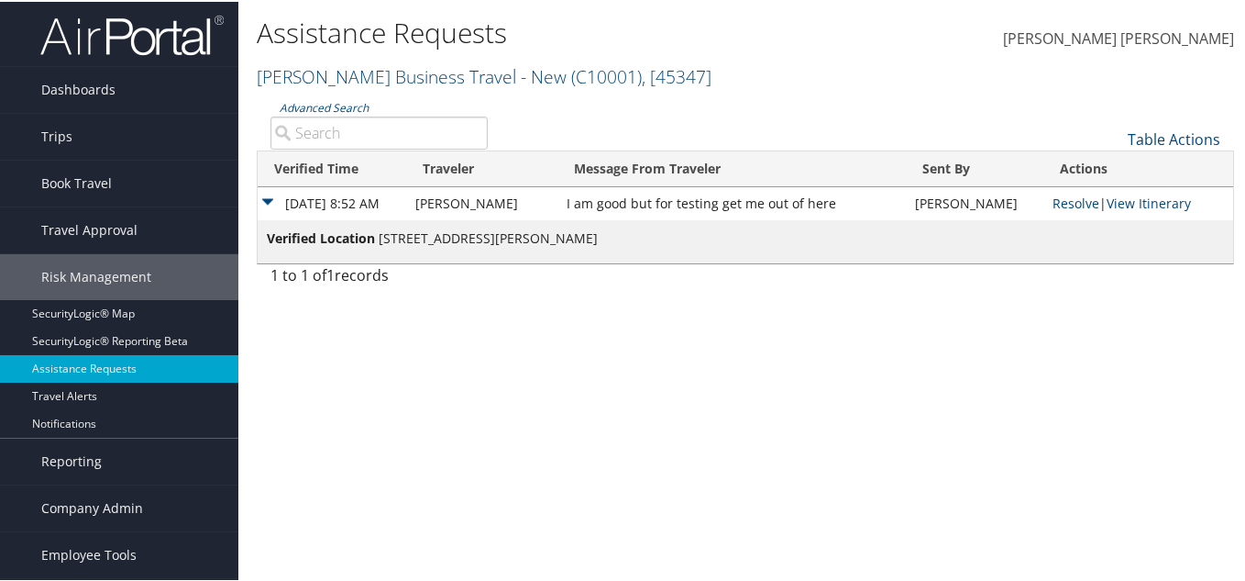
click at [265, 197] on td "Jun 4th 8:52 AM" at bounding box center [332, 201] width 149 height 33
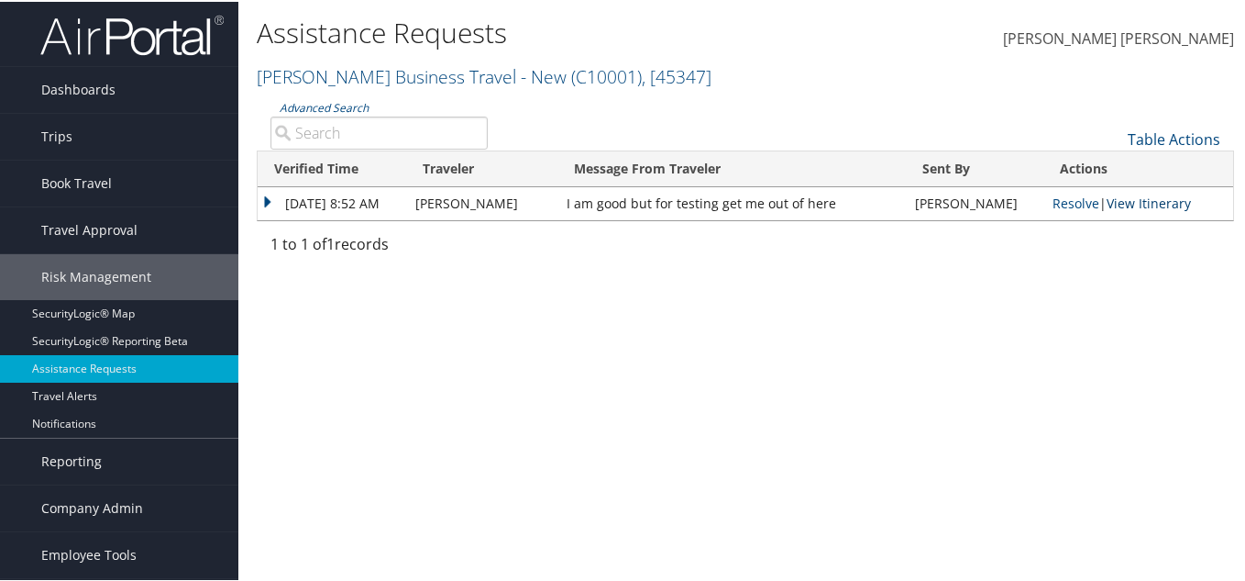
click at [1148, 203] on link "View Itinerary" at bounding box center [1149, 201] width 84 height 17
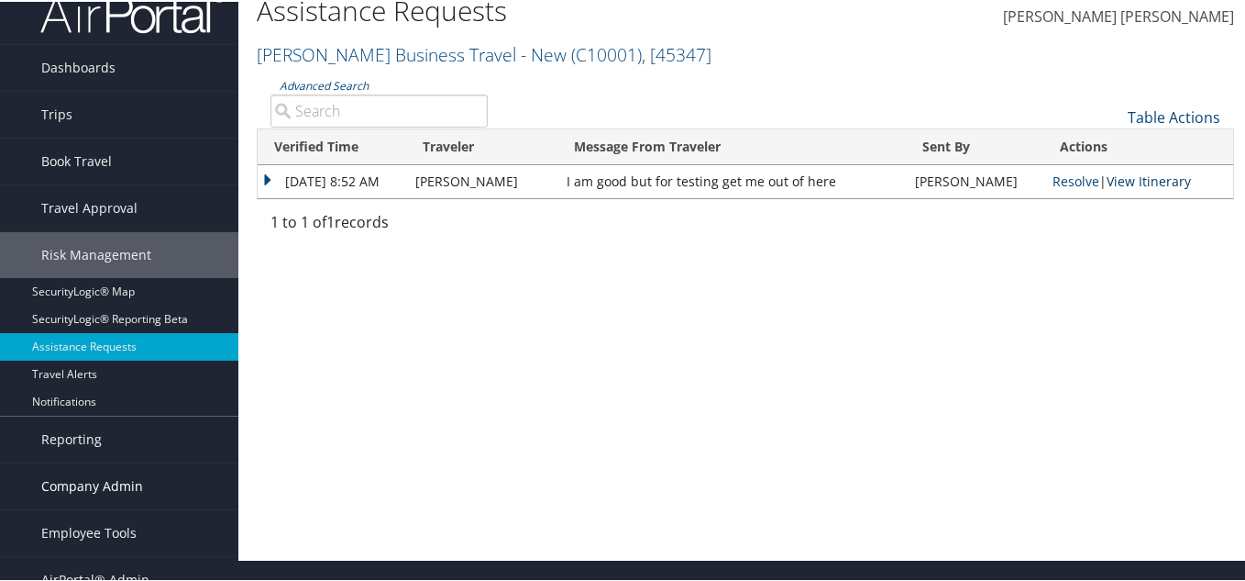
scroll to position [43, 0]
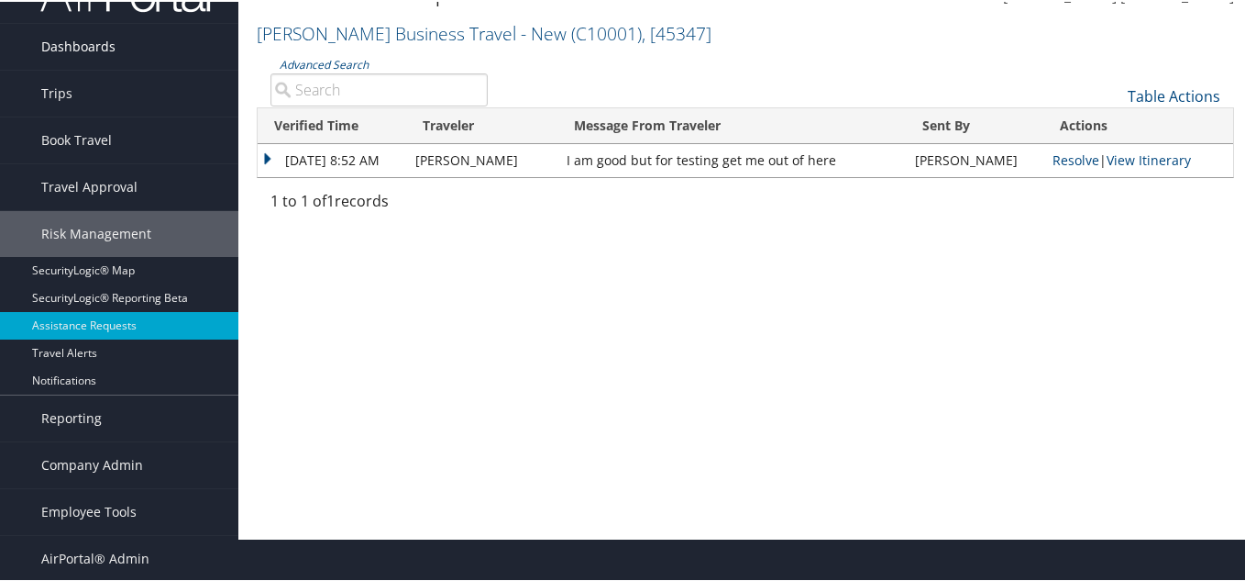
click at [102, 56] on span "Dashboards" at bounding box center [78, 45] width 74 height 46
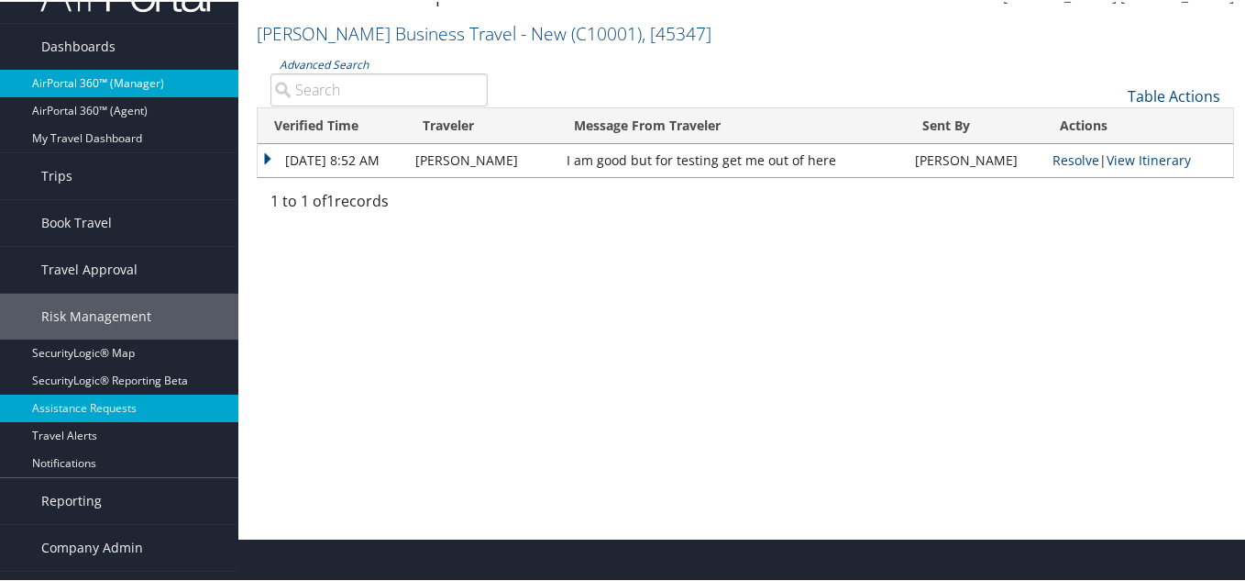
click at [113, 83] on link "AirPortal 360™ (Manager)" at bounding box center [119, 82] width 238 height 28
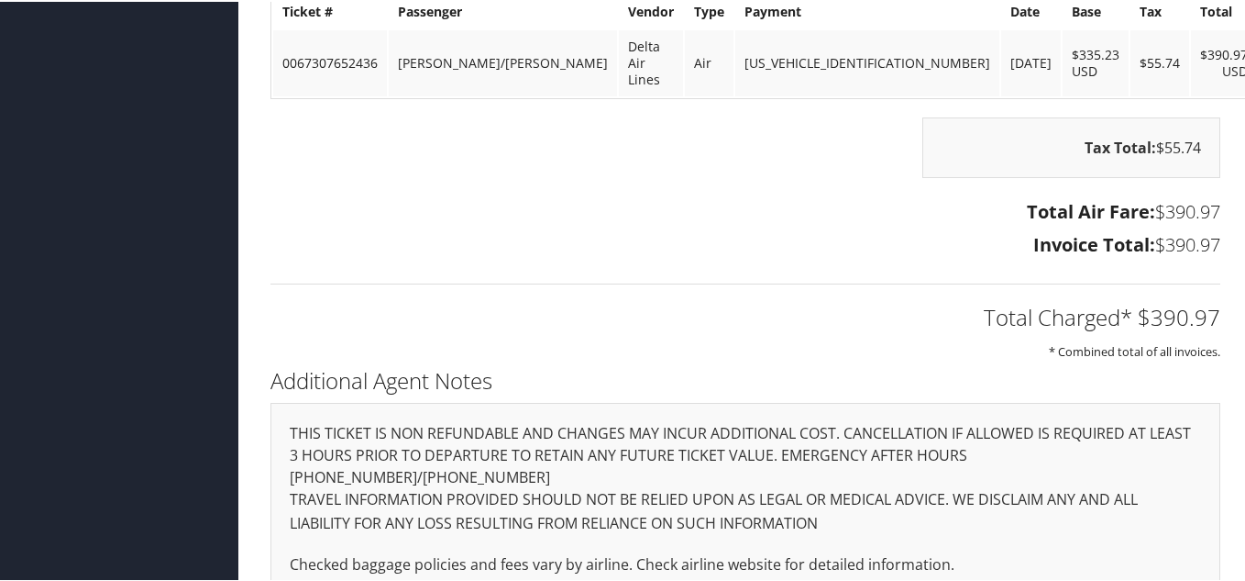
scroll to position [2323, 0]
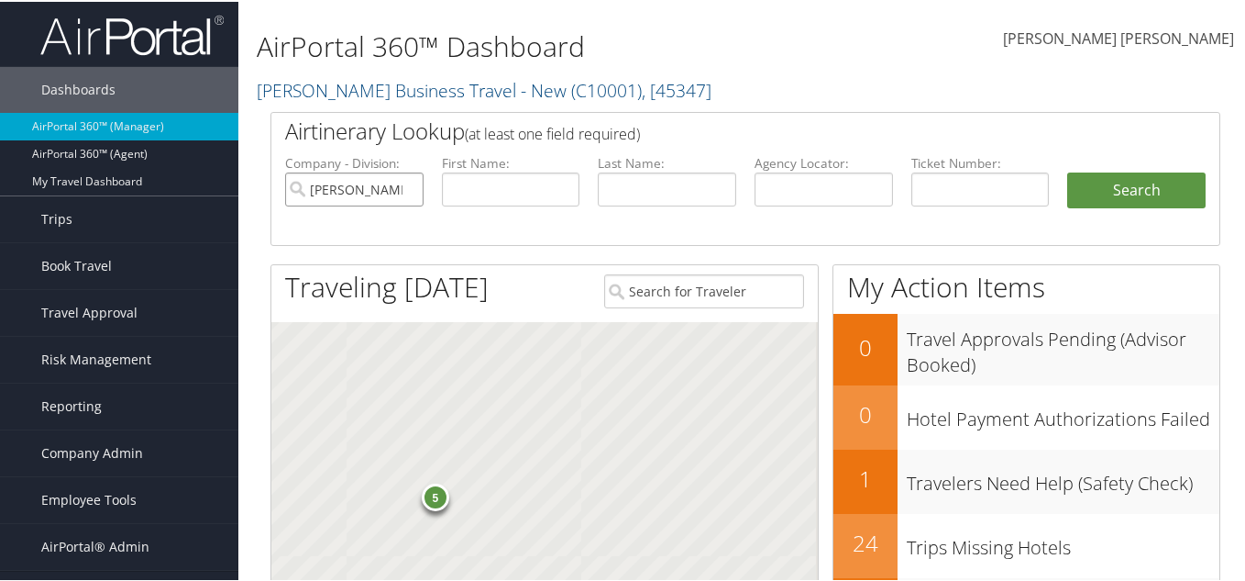
click at [408, 186] on input "[PERSON_NAME] Business Travel - New" at bounding box center [354, 188] width 138 height 34
